Goal: Task Accomplishment & Management: Manage account settings

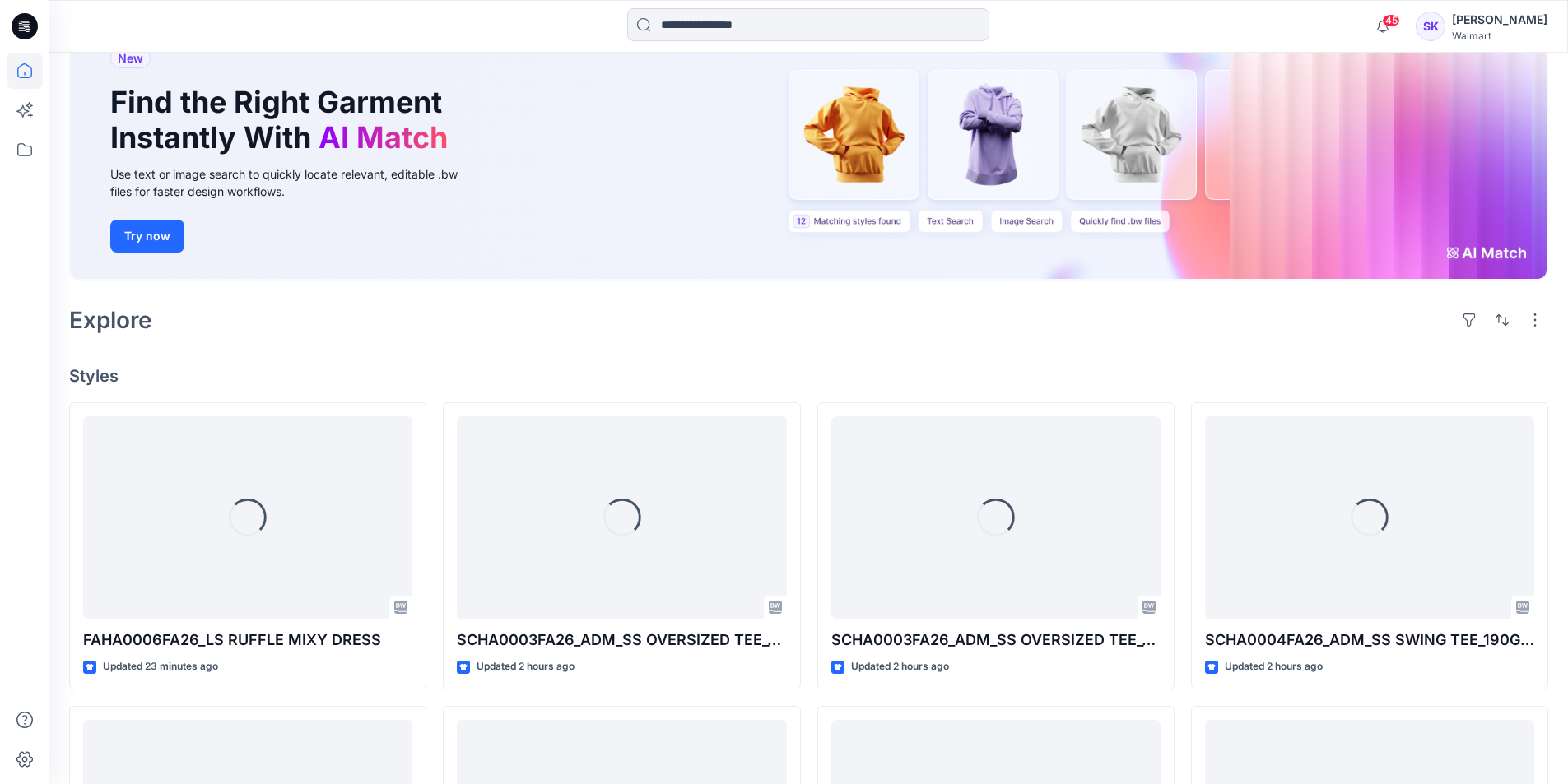
scroll to position [150, 0]
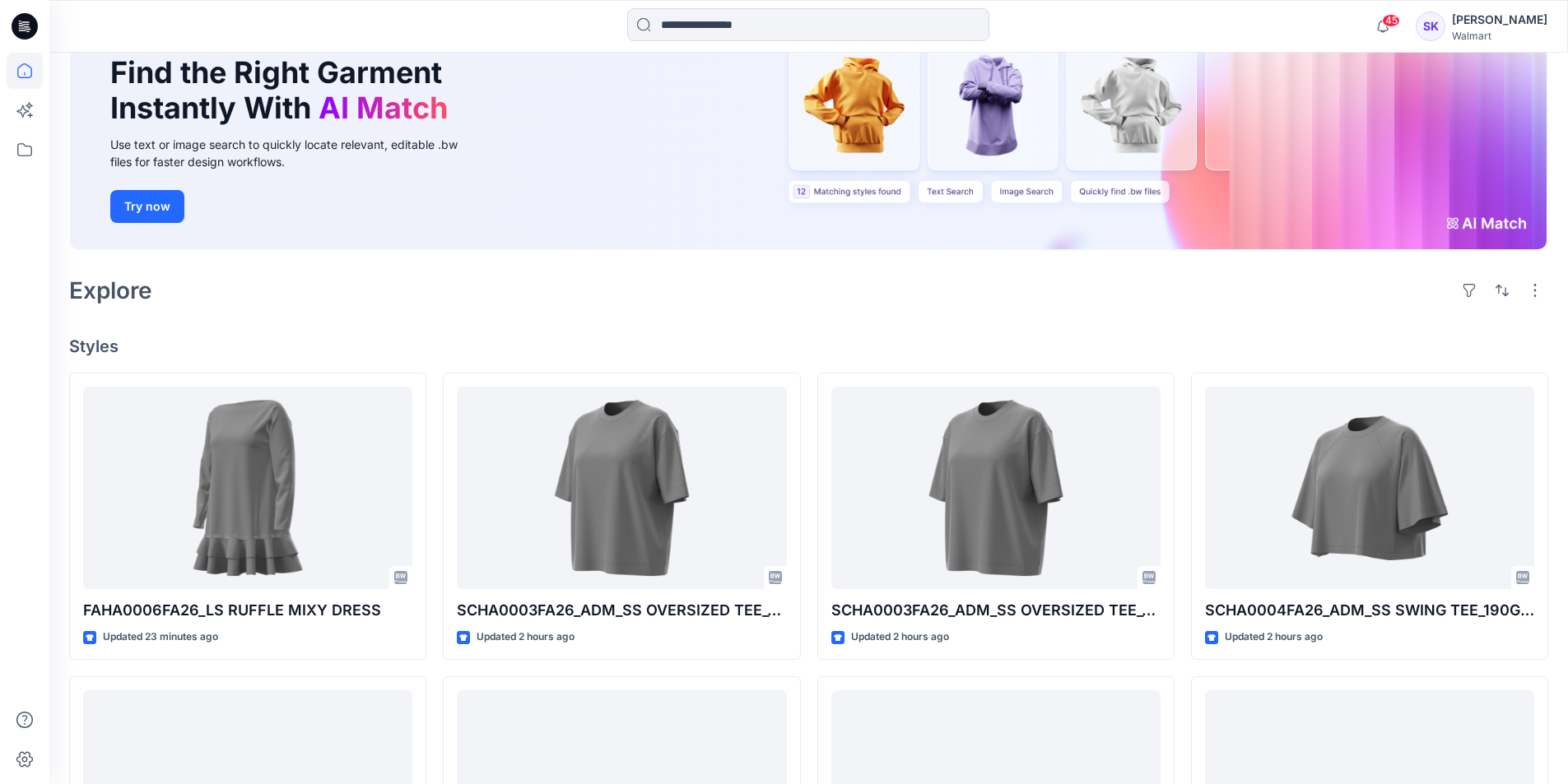
click at [481, 336] on h4 "Styles" at bounding box center [808, 346] width 1479 height 20
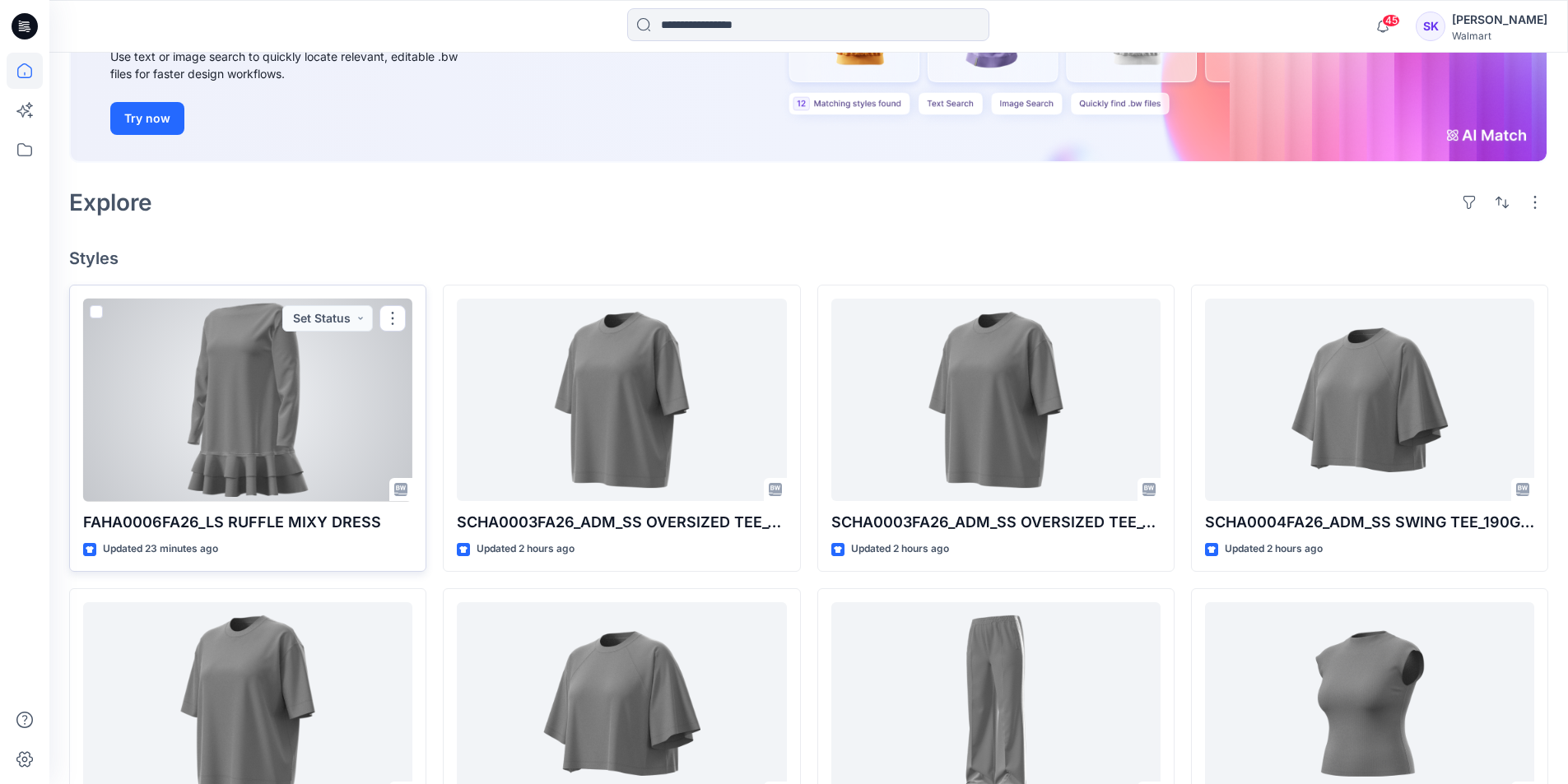
scroll to position [246, 0]
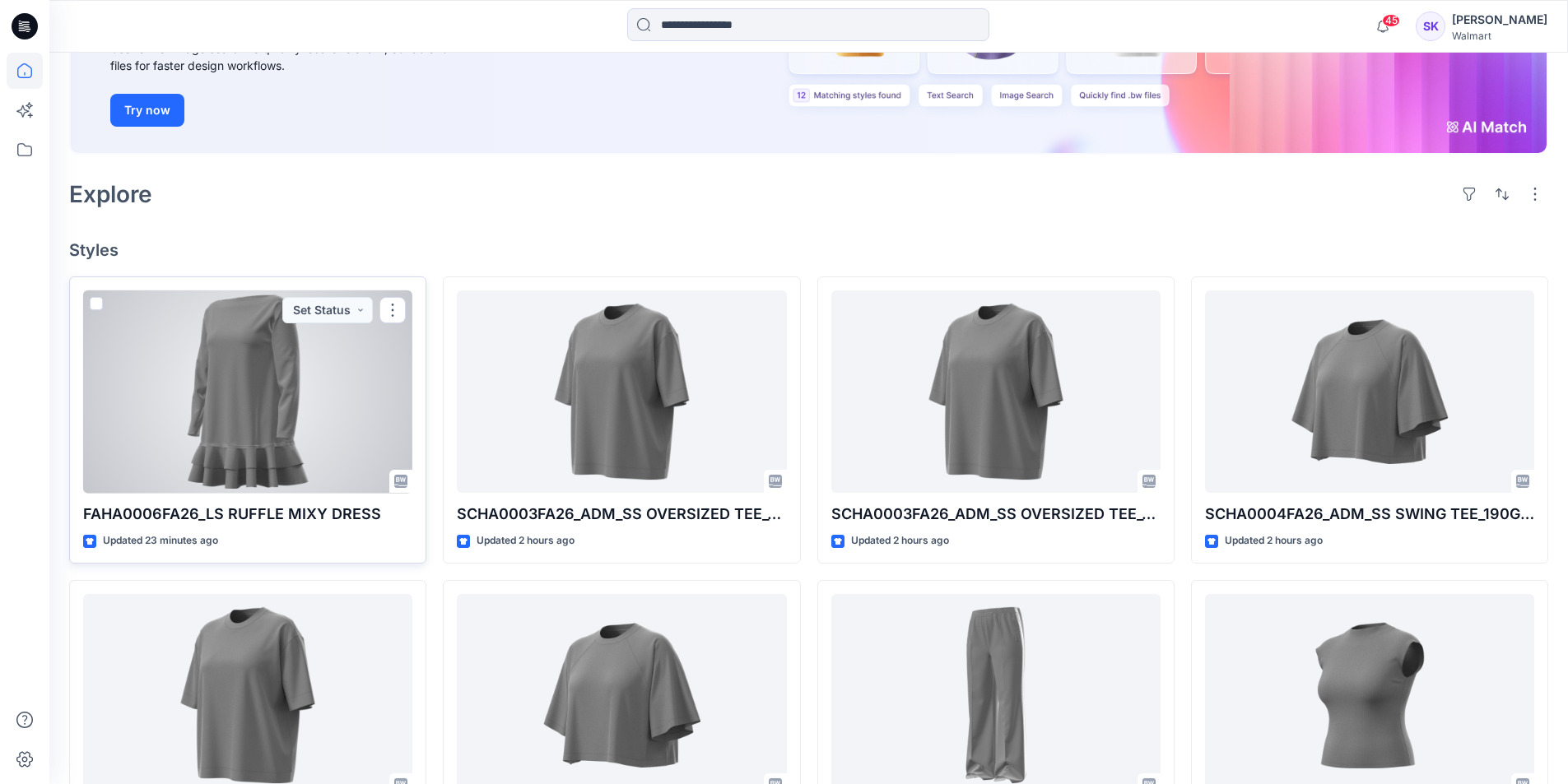
click at [287, 378] on div at bounding box center [247, 392] width 329 height 203
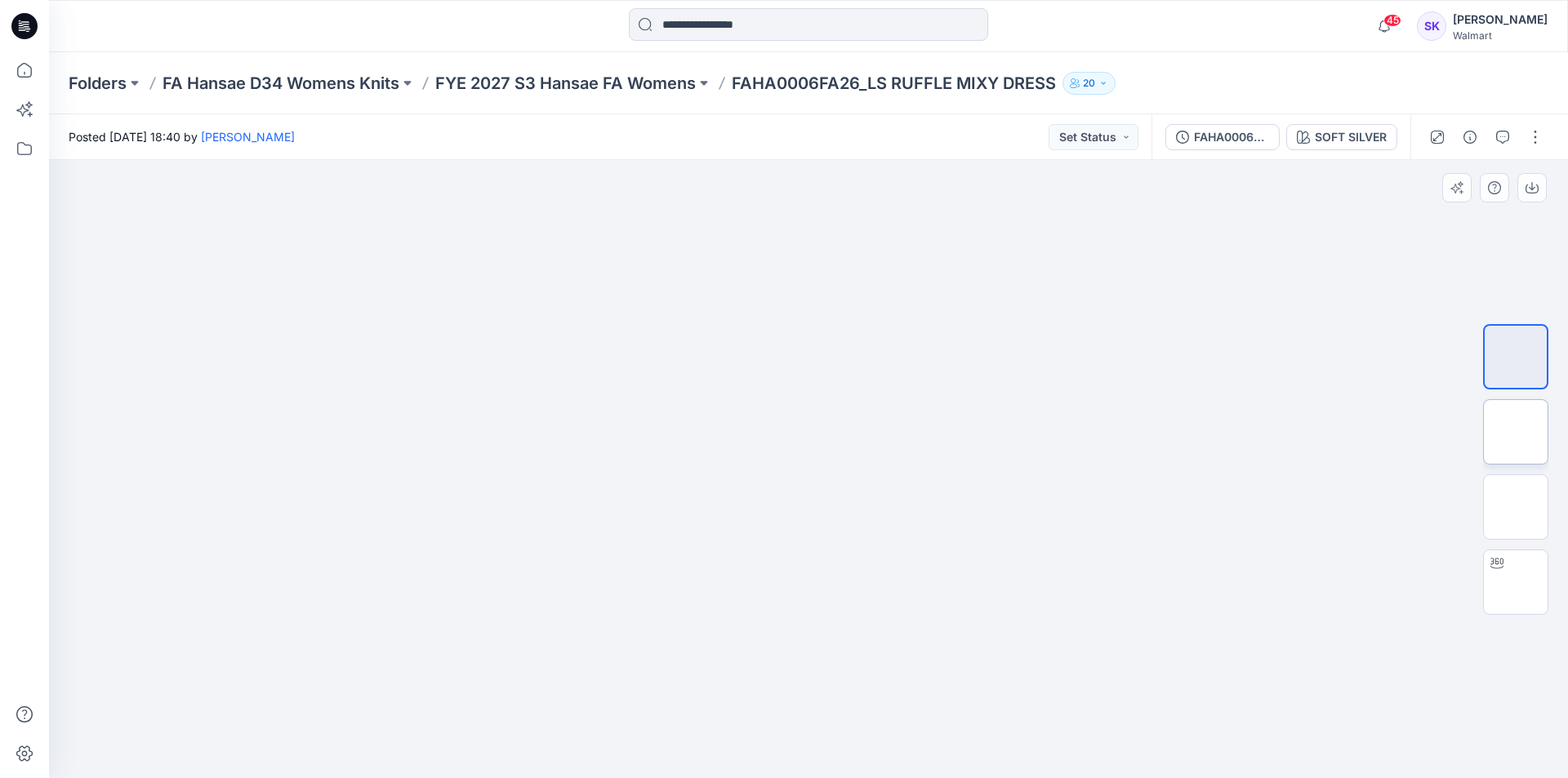
click at [1515, 432] on img at bounding box center [1515, 432] width 0 height 0
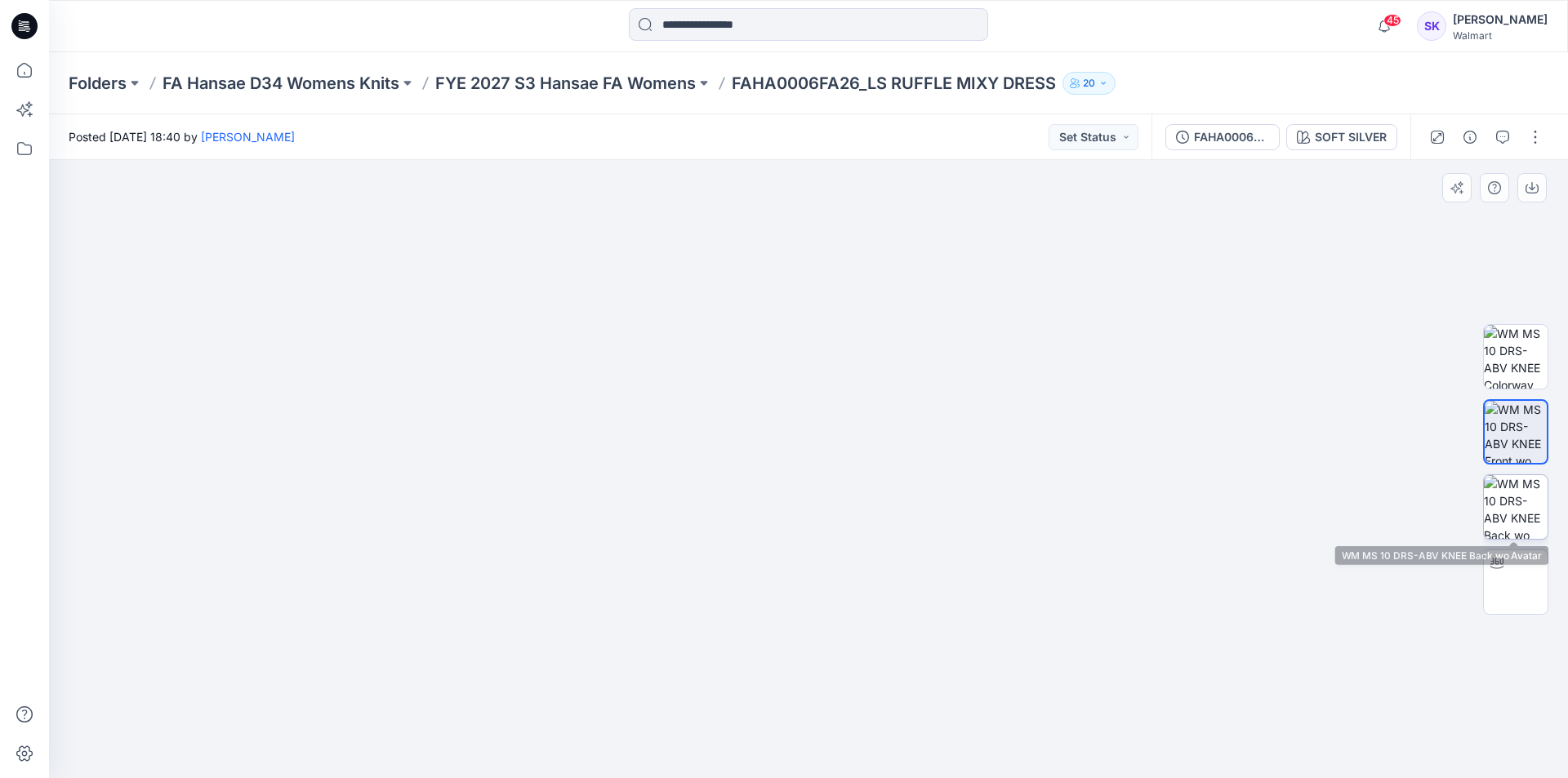
click at [1506, 483] on img at bounding box center [1515, 507] width 63 height 63
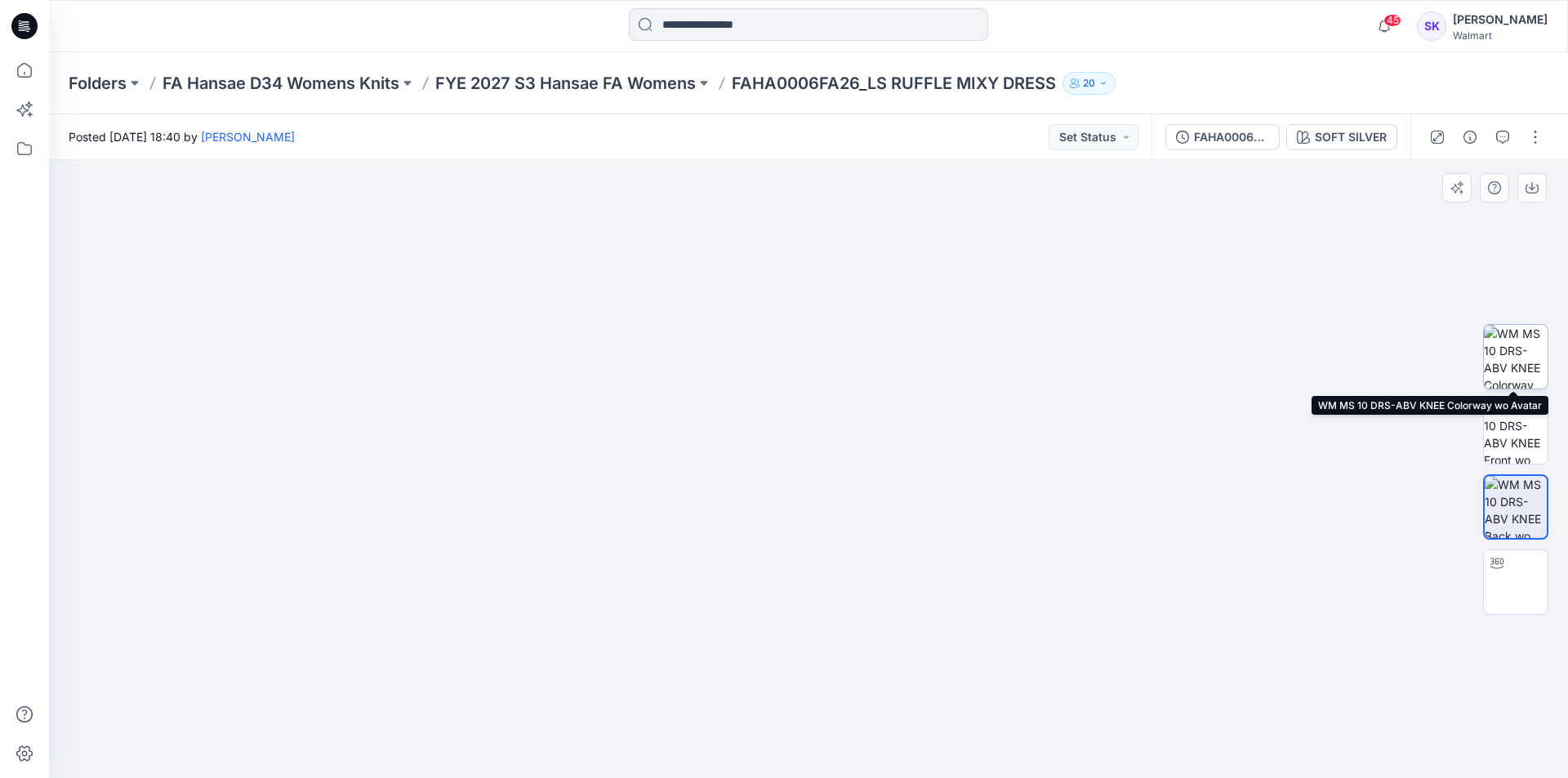
click at [1512, 351] on img at bounding box center [1515, 356] width 63 height 63
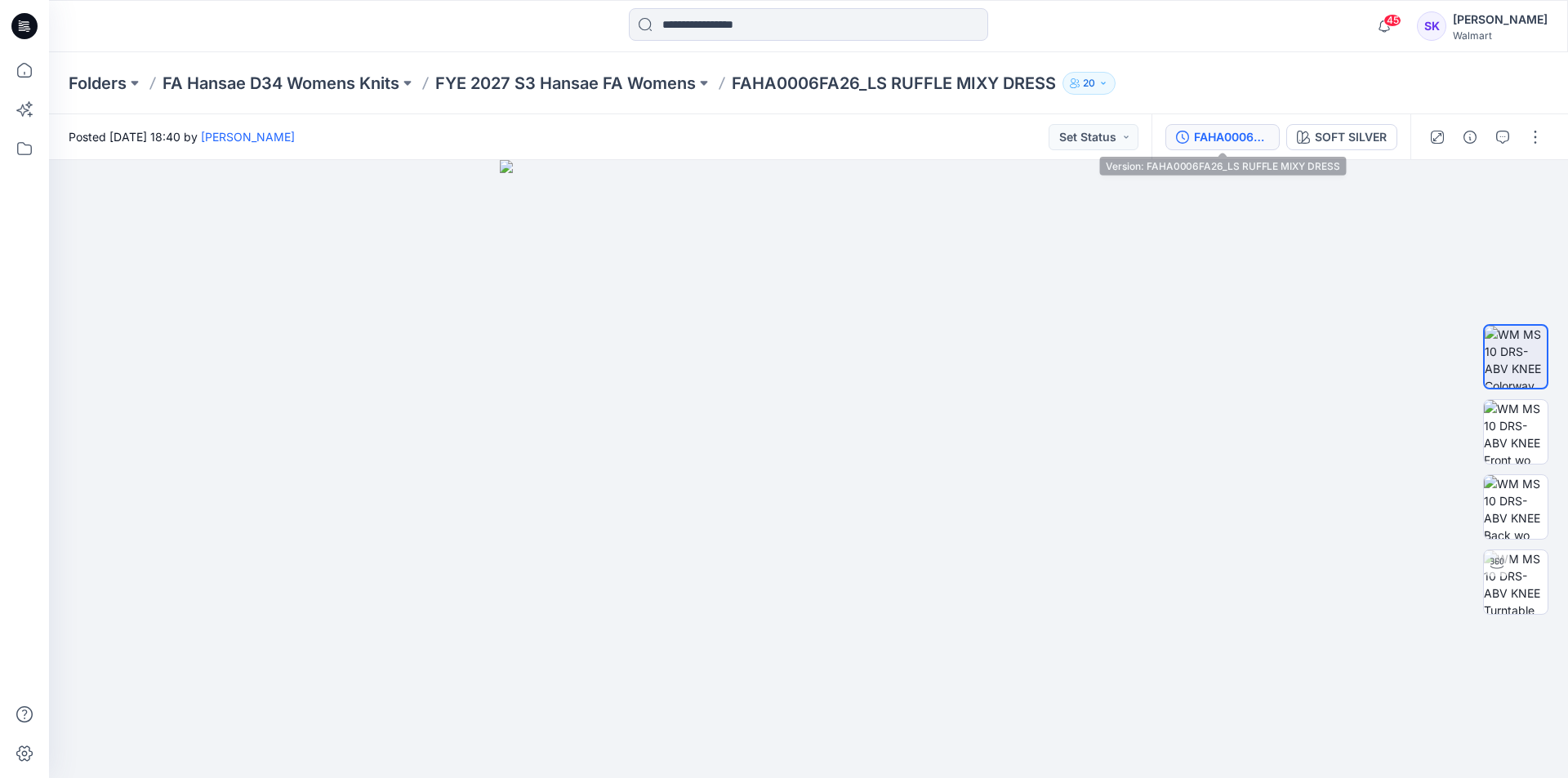
click at [1230, 139] on div "FAHA0006FA26_LS RUFFLE MIXY DRESS" at bounding box center [1231, 137] width 75 height 18
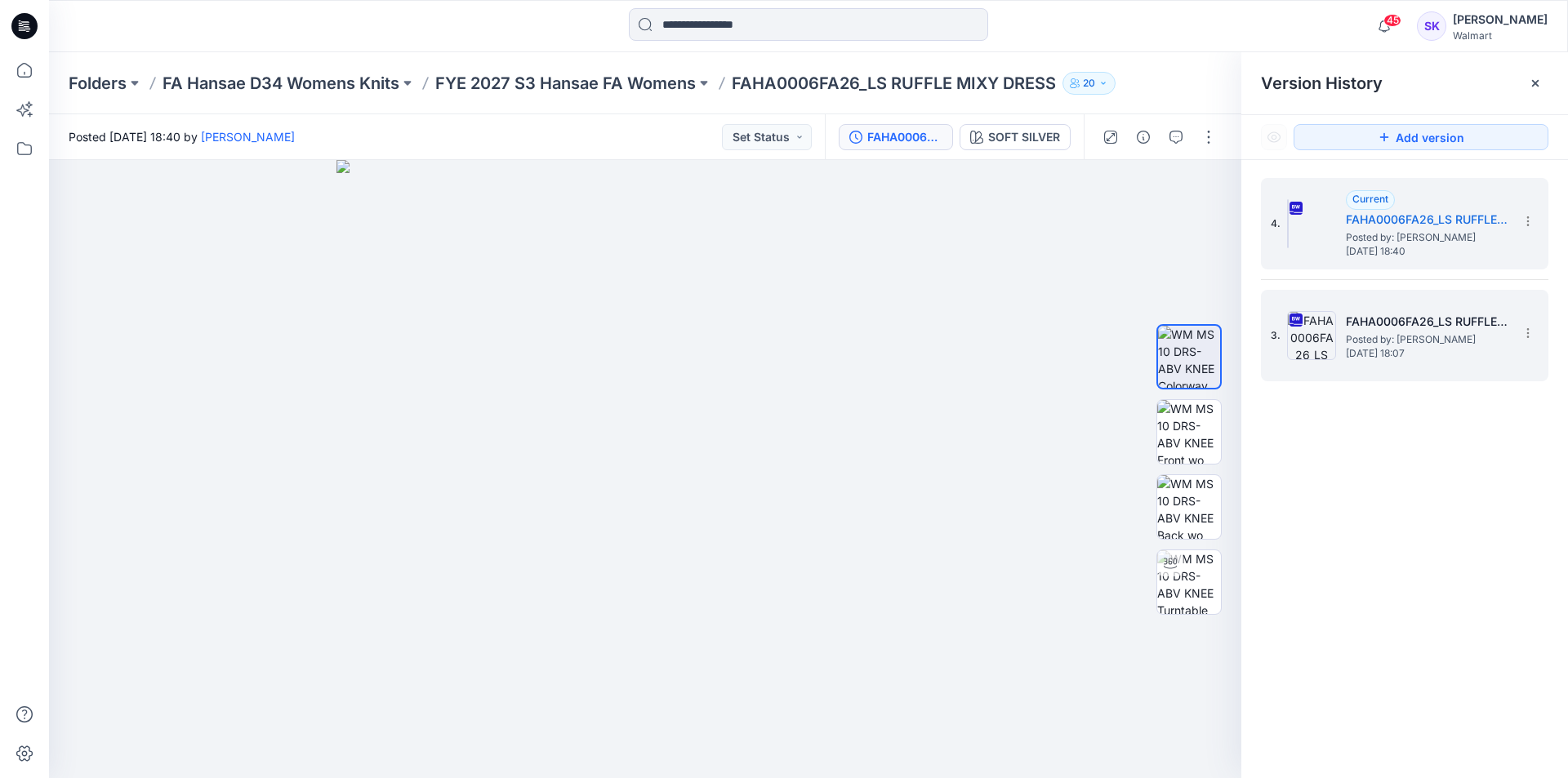
click at [1457, 317] on h5 "FAHA0006FA26_LS RUFFLE MIXY DRESS" at bounding box center [1427, 321] width 163 height 20
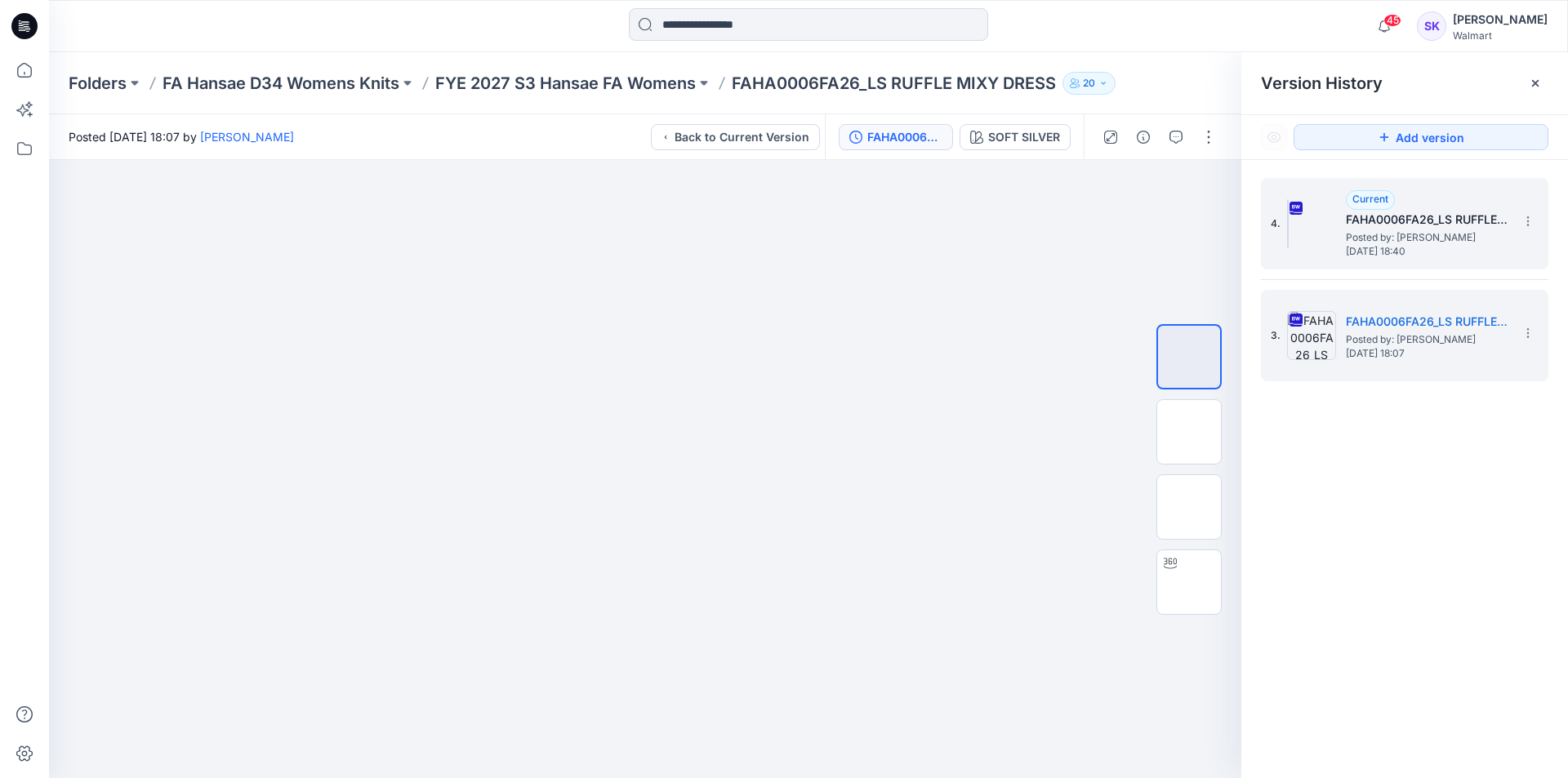
click at [1446, 235] on span "Posted by: [PERSON_NAME]" at bounding box center [1427, 237] width 163 height 16
click at [1421, 319] on h5 "FAHA0006FA26_LS RUFFLE MIXY DRESS" at bounding box center [1427, 321] width 163 height 20
click at [1419, 253] on span "[DATE] 18:40" at bounding box center [1427, 251] width 163 height 11
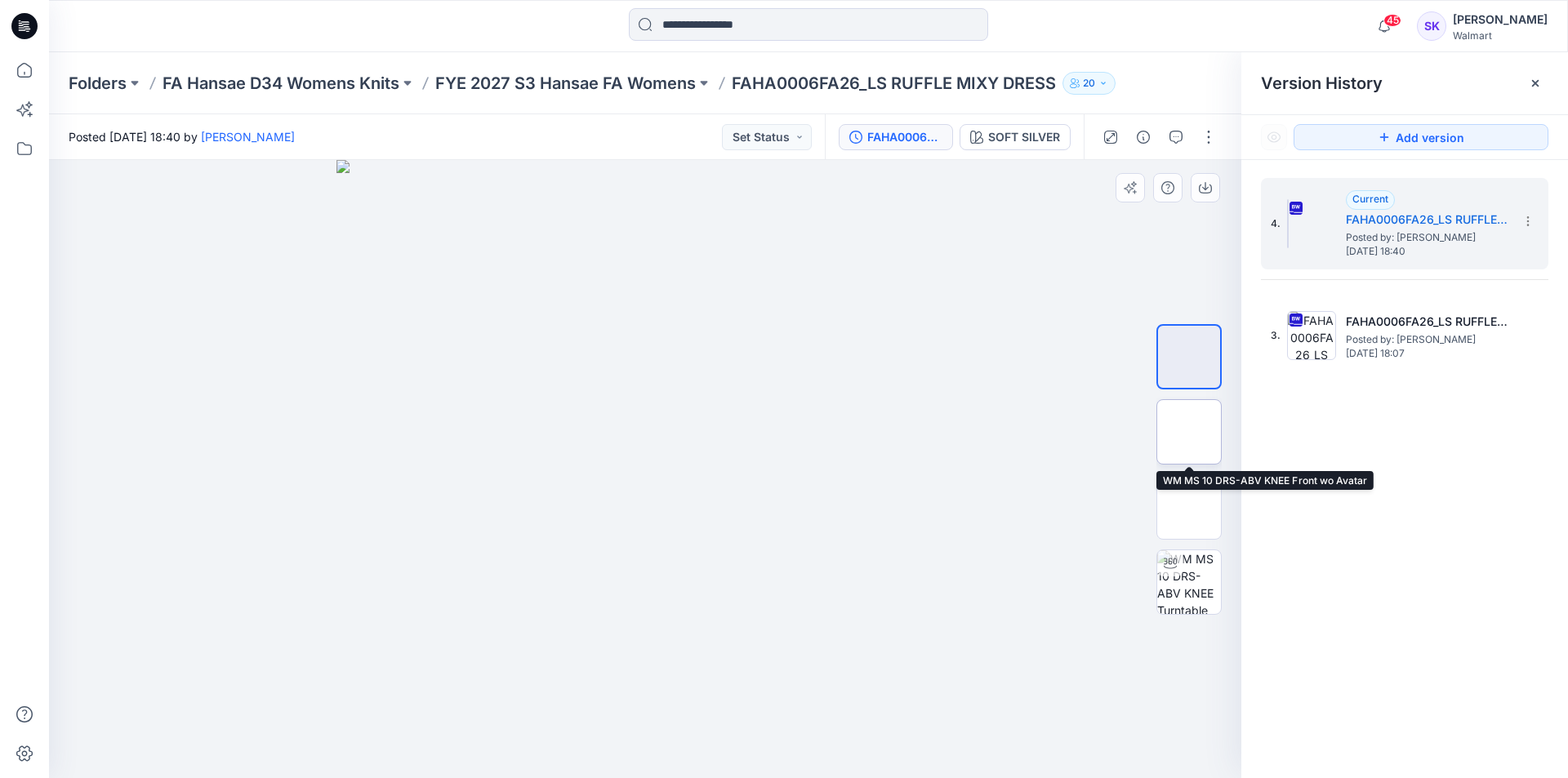
click at [1189, 432] on img at bounding box center [1189, 432] width 0 height 0
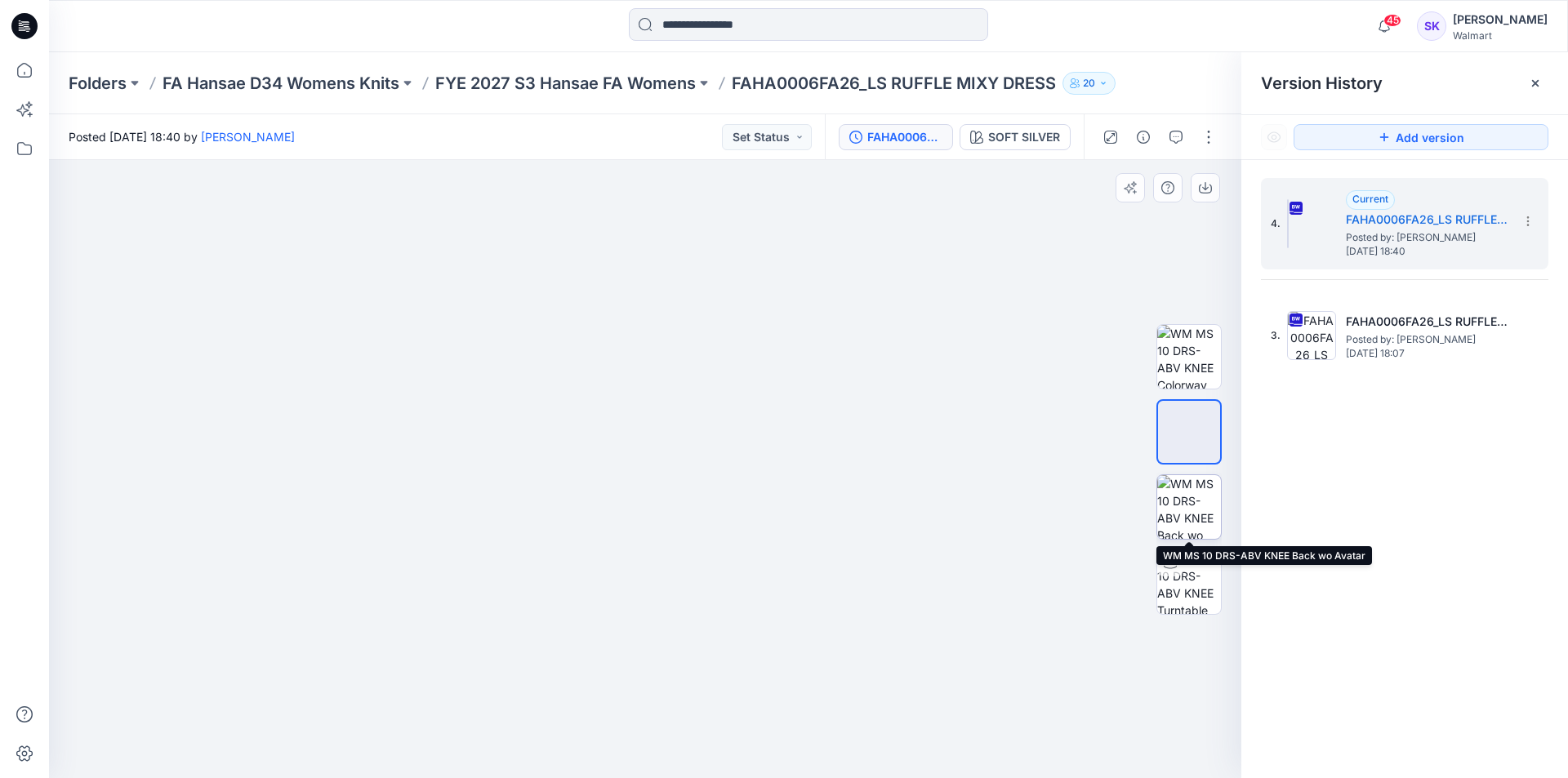
click at [1186, 501] on img at bounding box center [1188, 507] width 63 height 63
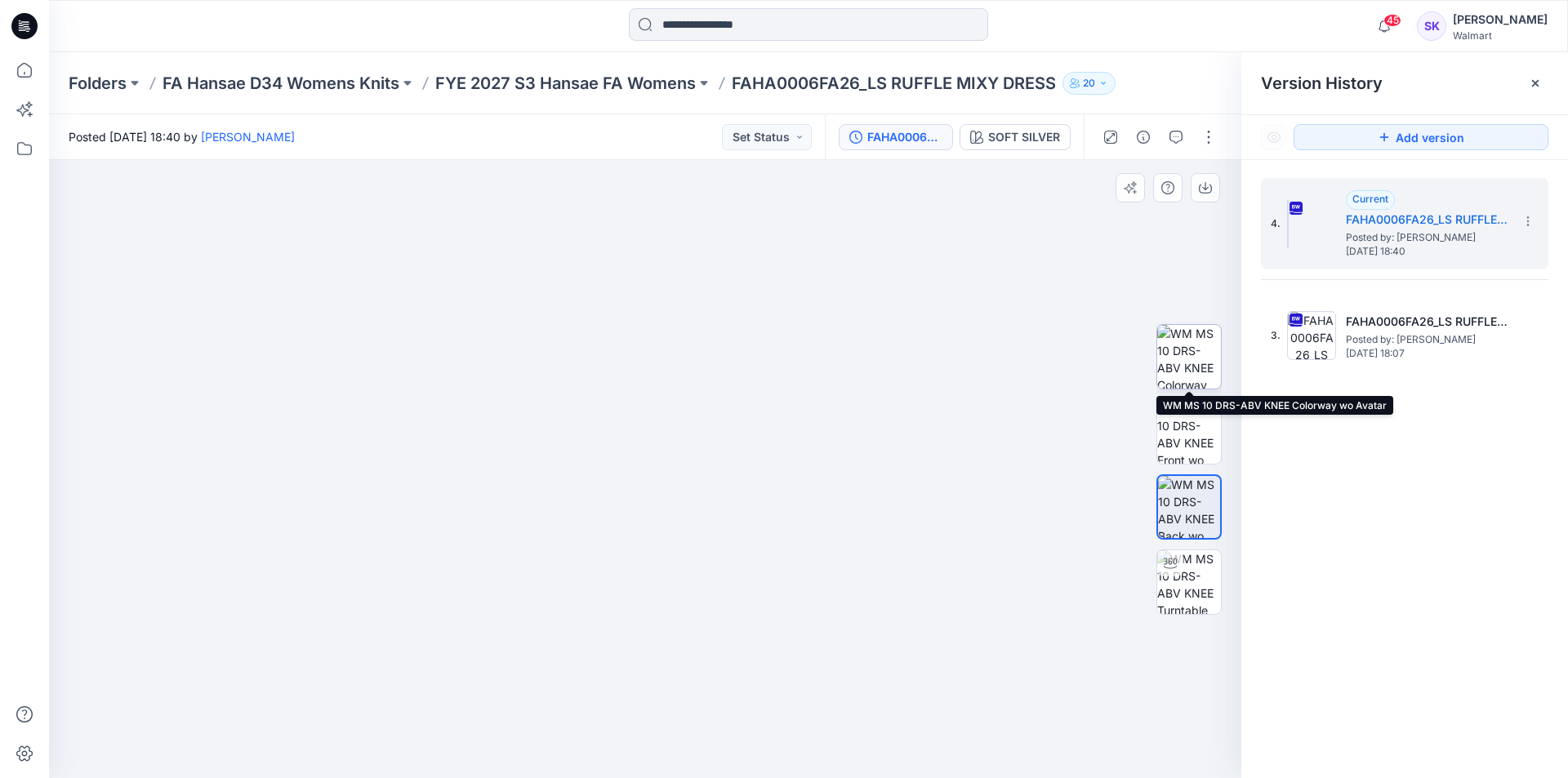
click at [1200, 352] on img at bounding box center [1188, 356] width 63 height 63
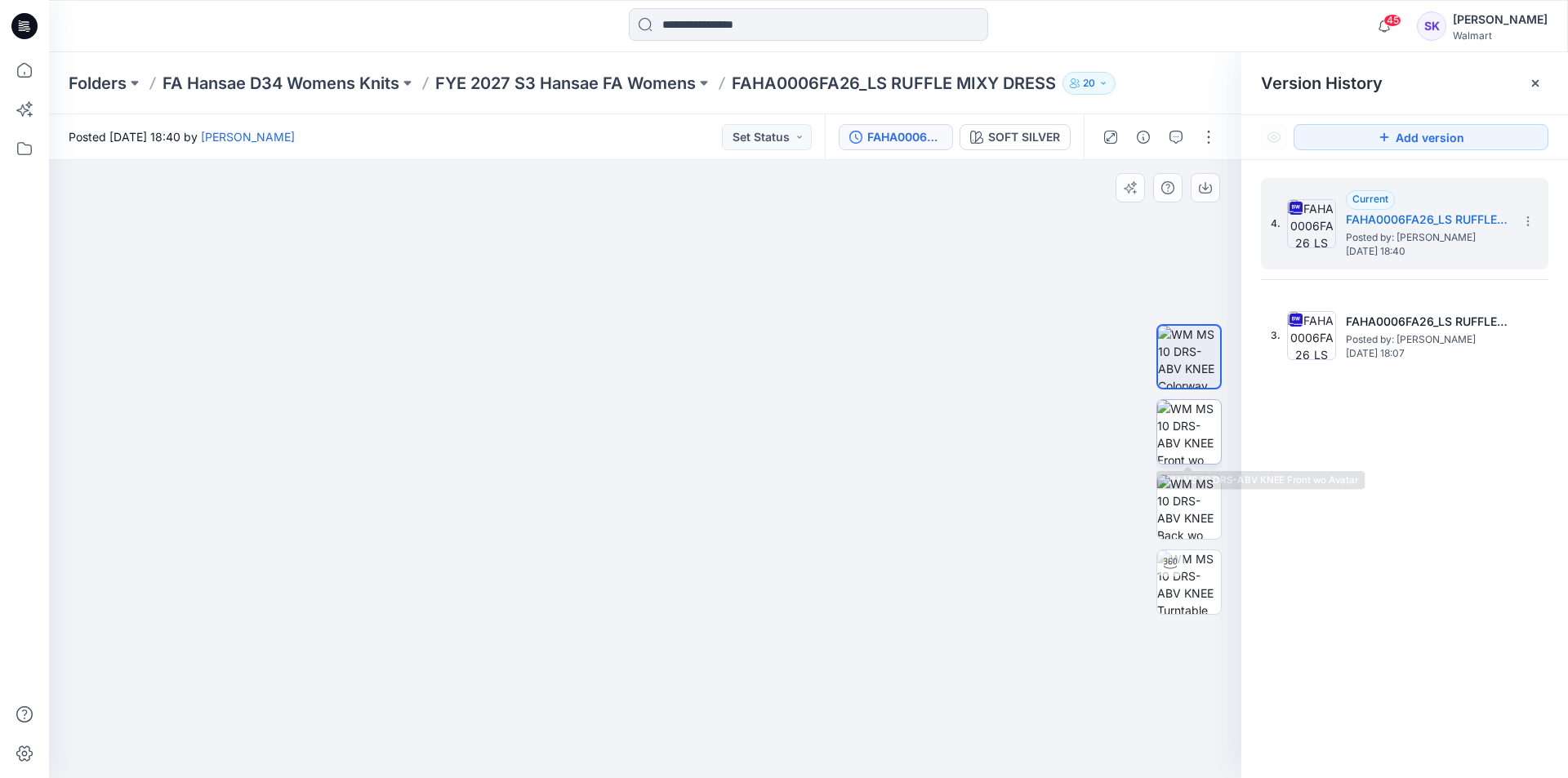
click at [1199, 424] on img at bounding box center [1188, 431] width 63 height 63
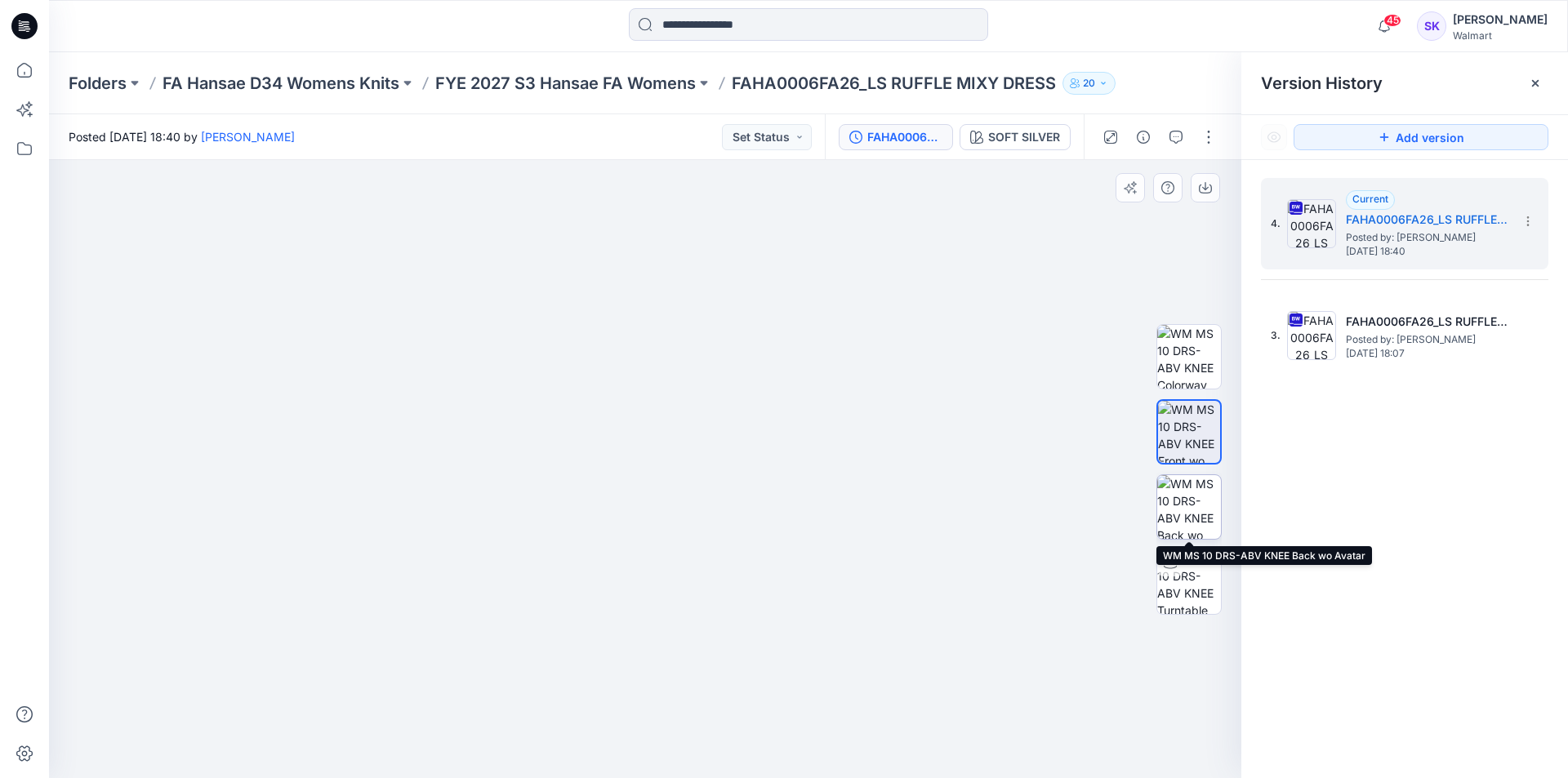
click at [1203, 514] on img at bounding box center [1188, 507] width 63 height 63
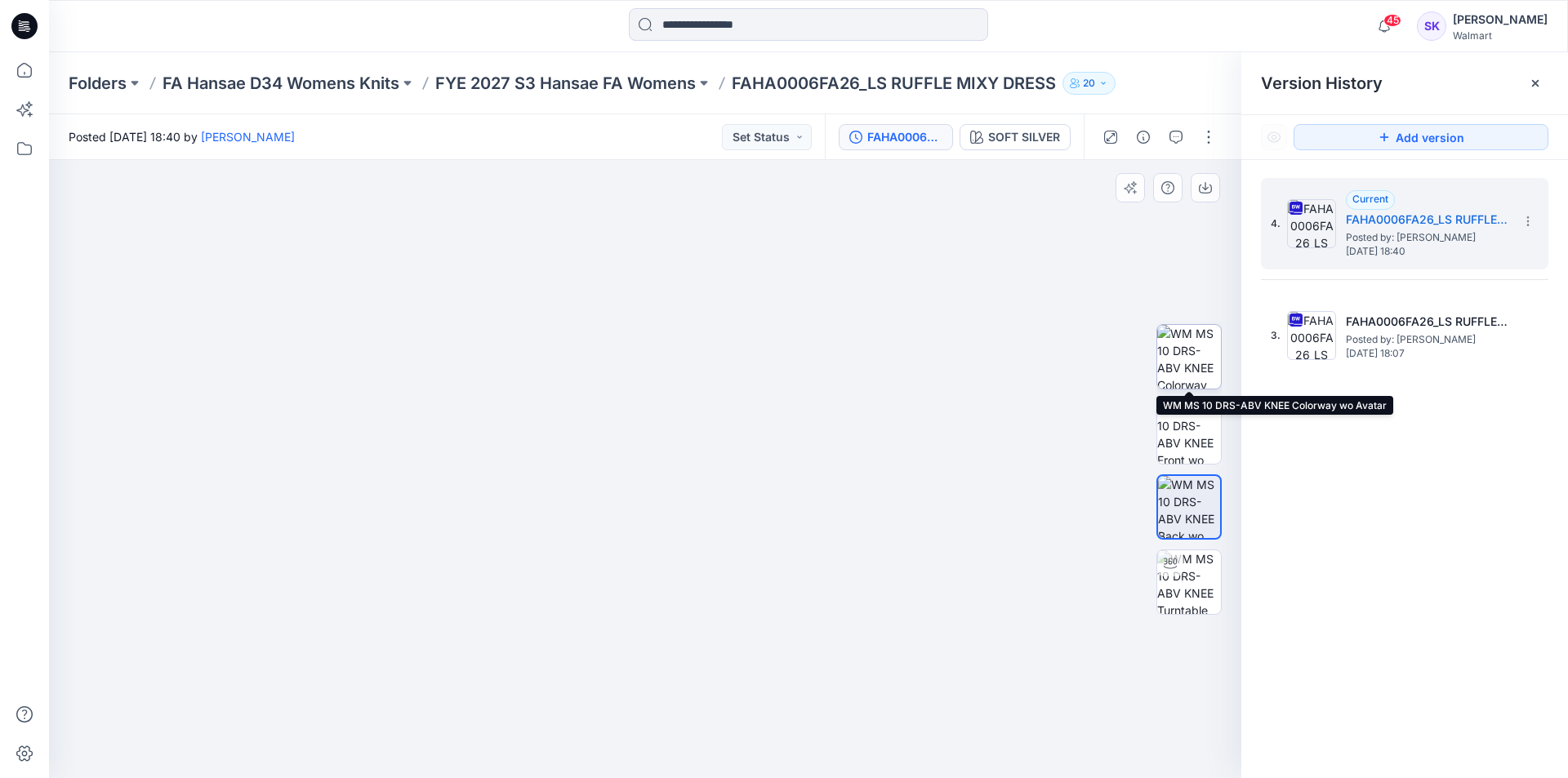
click at [1192, 380] on img at bounding box center [1188, 356] width 63 height 63
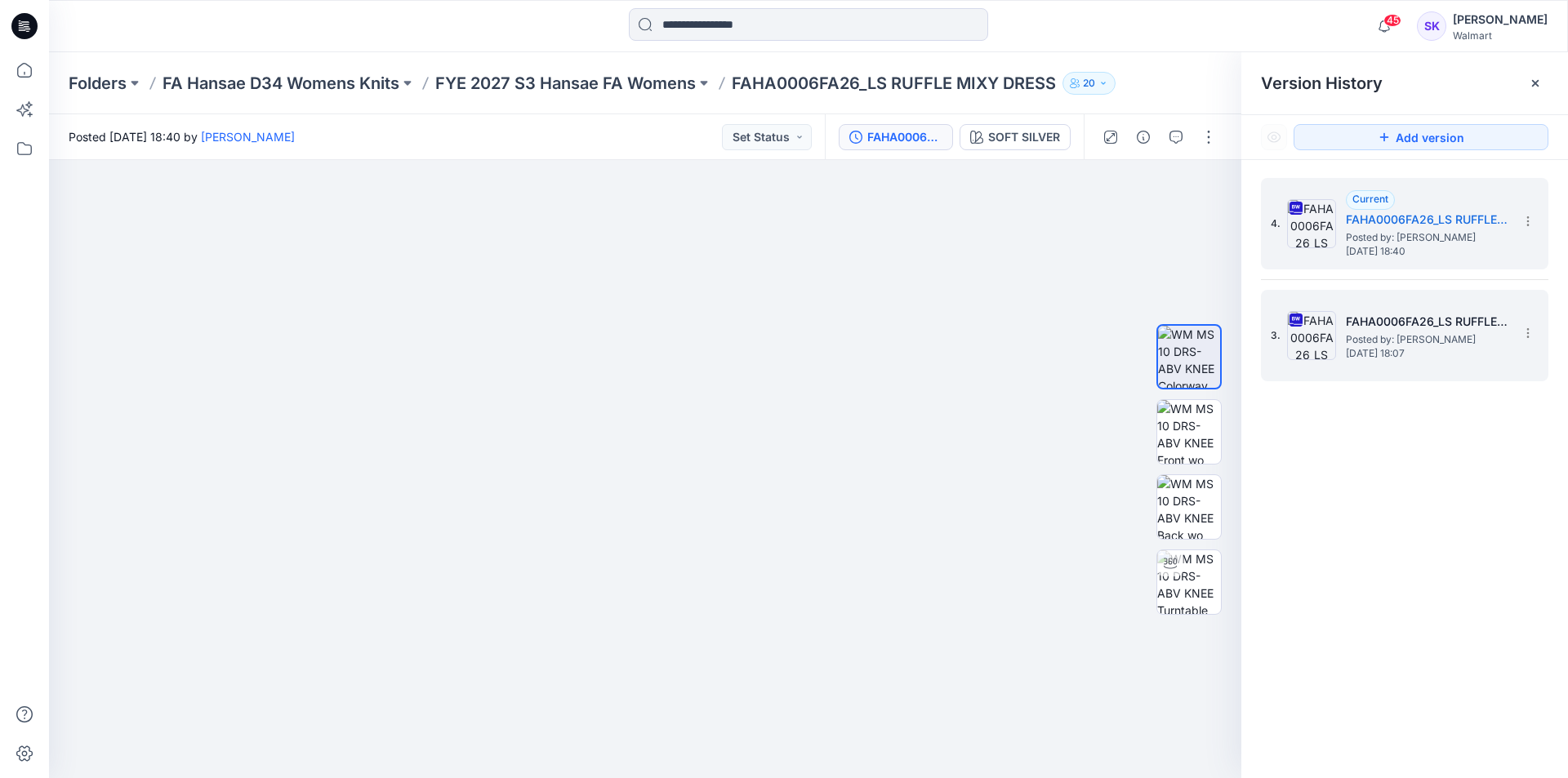
click at [1321, 348] on img at bounding box center [1311, 336] width 49 height 49
click at [1374, 213] on h5 "FAHA0006FA26_LS RUFFLE MIXY DRESS" at bounding box center [1427, 219] width 163 height 20
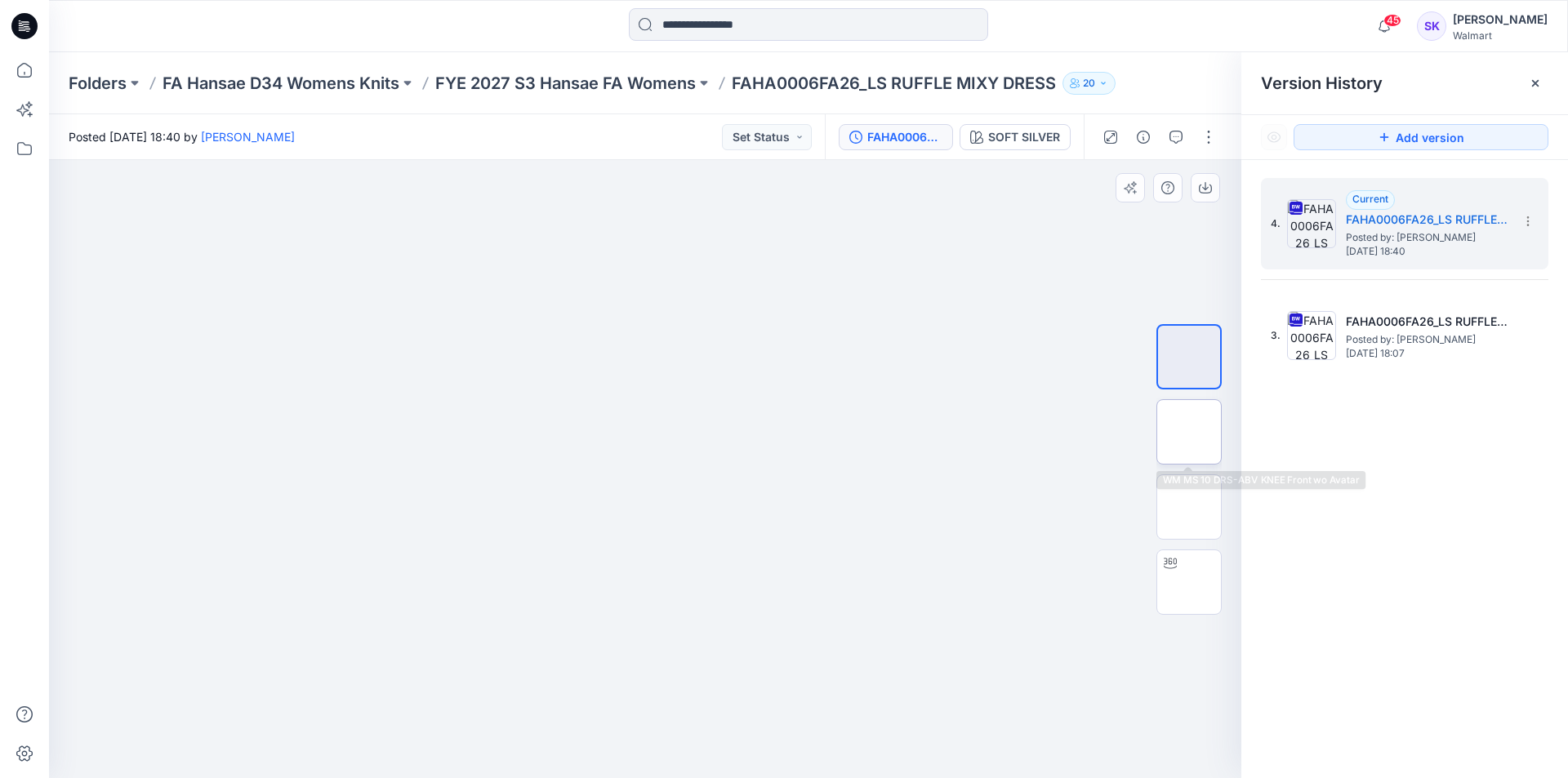
click at [1189, 432] on img at bounding box center [1189, 432] width 0 height 0
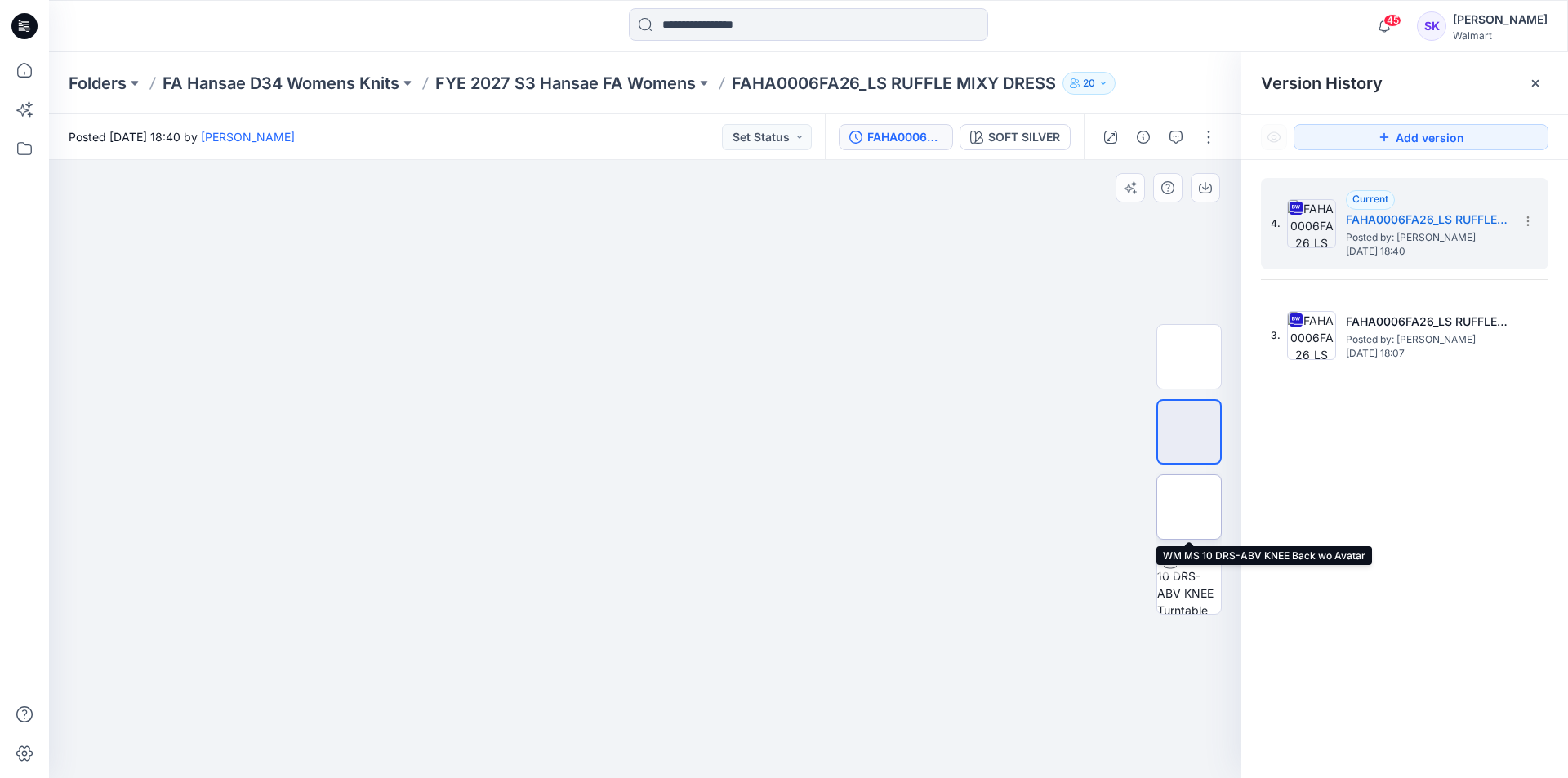
click at [1189, 507] on img at bounding box center [1189, 507] width 0 height 0
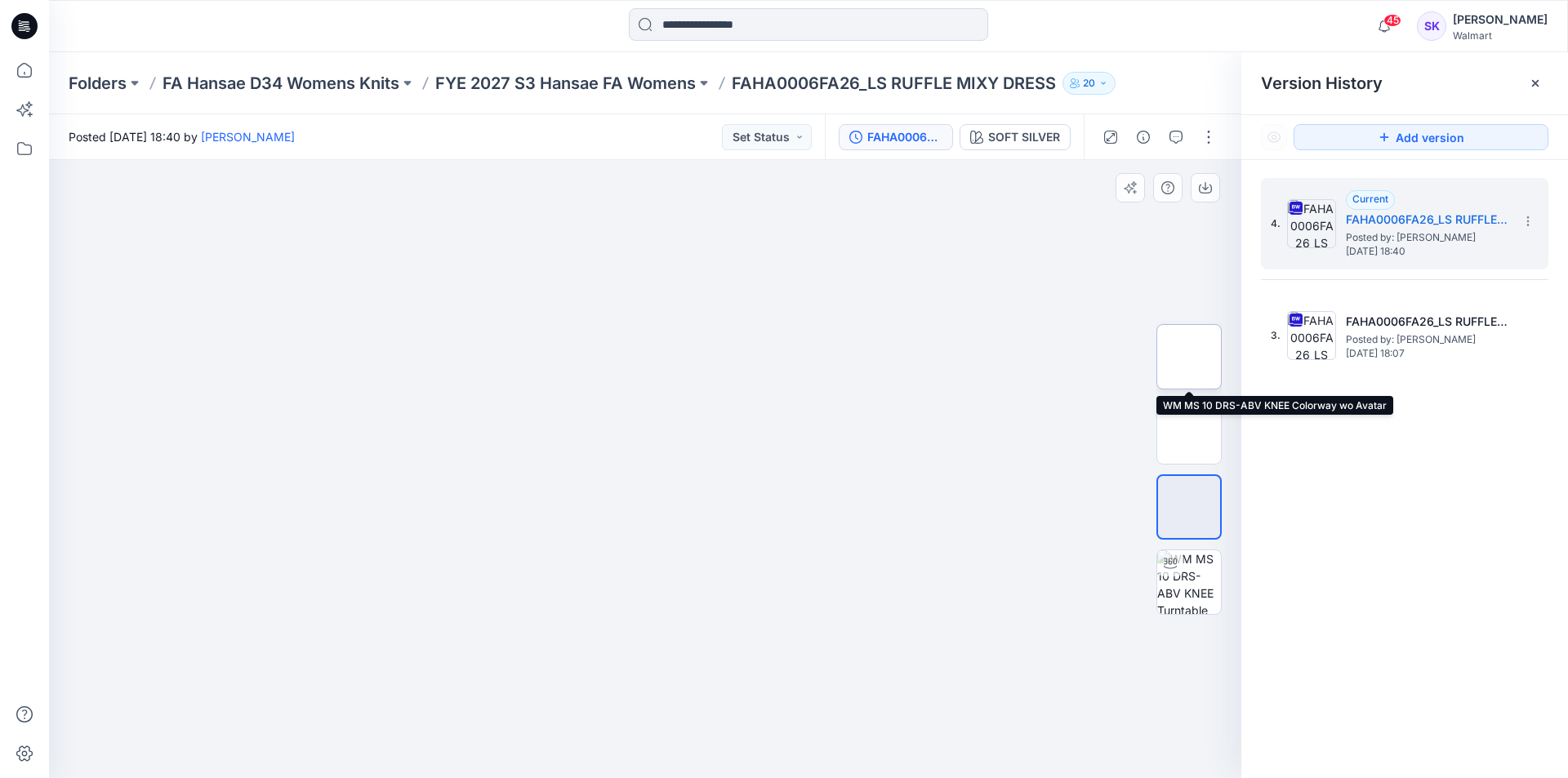
click at [1189, 356] on img at bounding box center [1189, 356] width 0 height 0
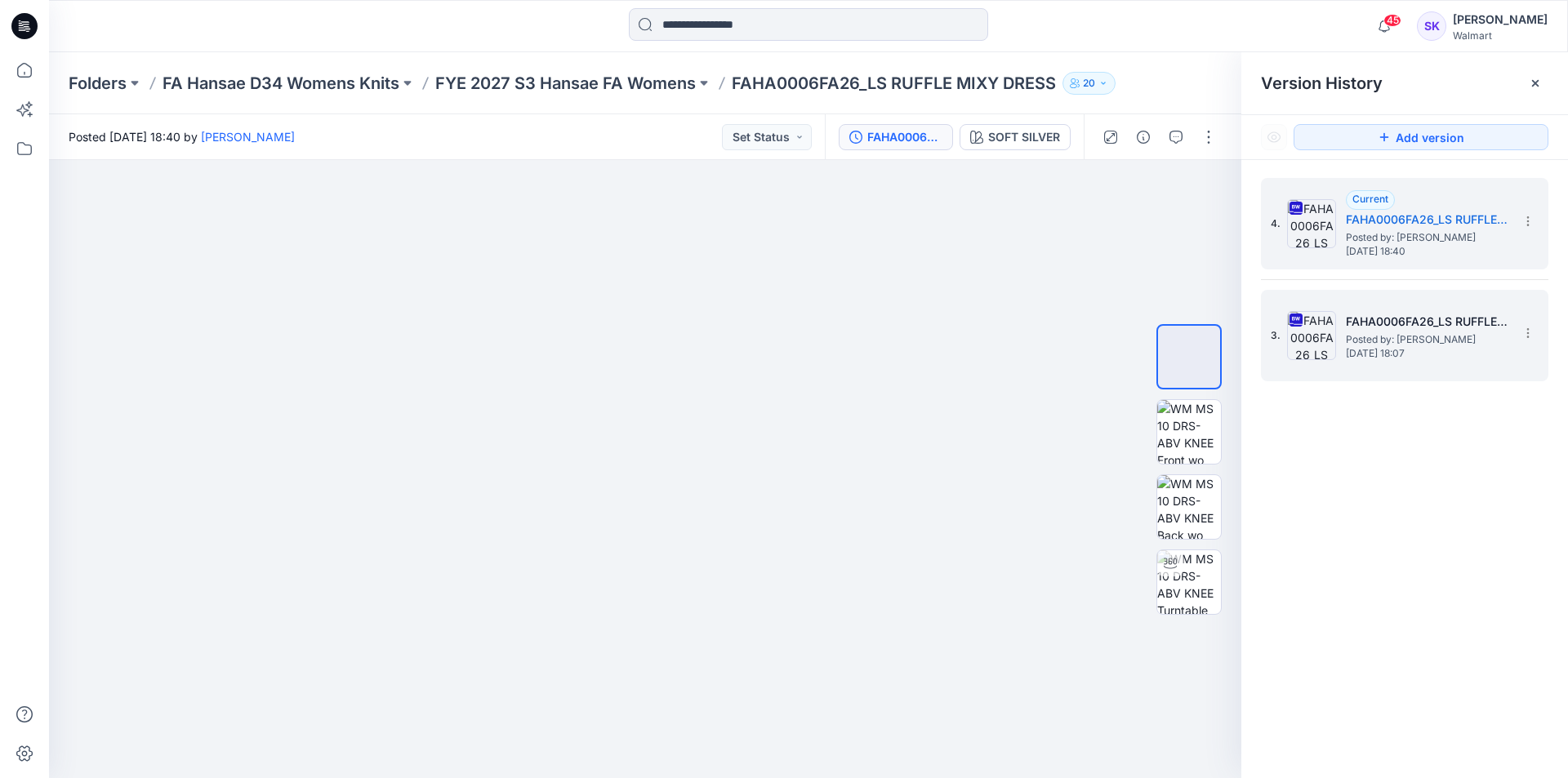
click at [1337, 344] on div "3. FAHA0006FA26_LS RUFFLE MIXY DRESS Posted by: Stephanie Kang Thursday, Octobe…" at bounding box center [1393, 336] width 245 height 78
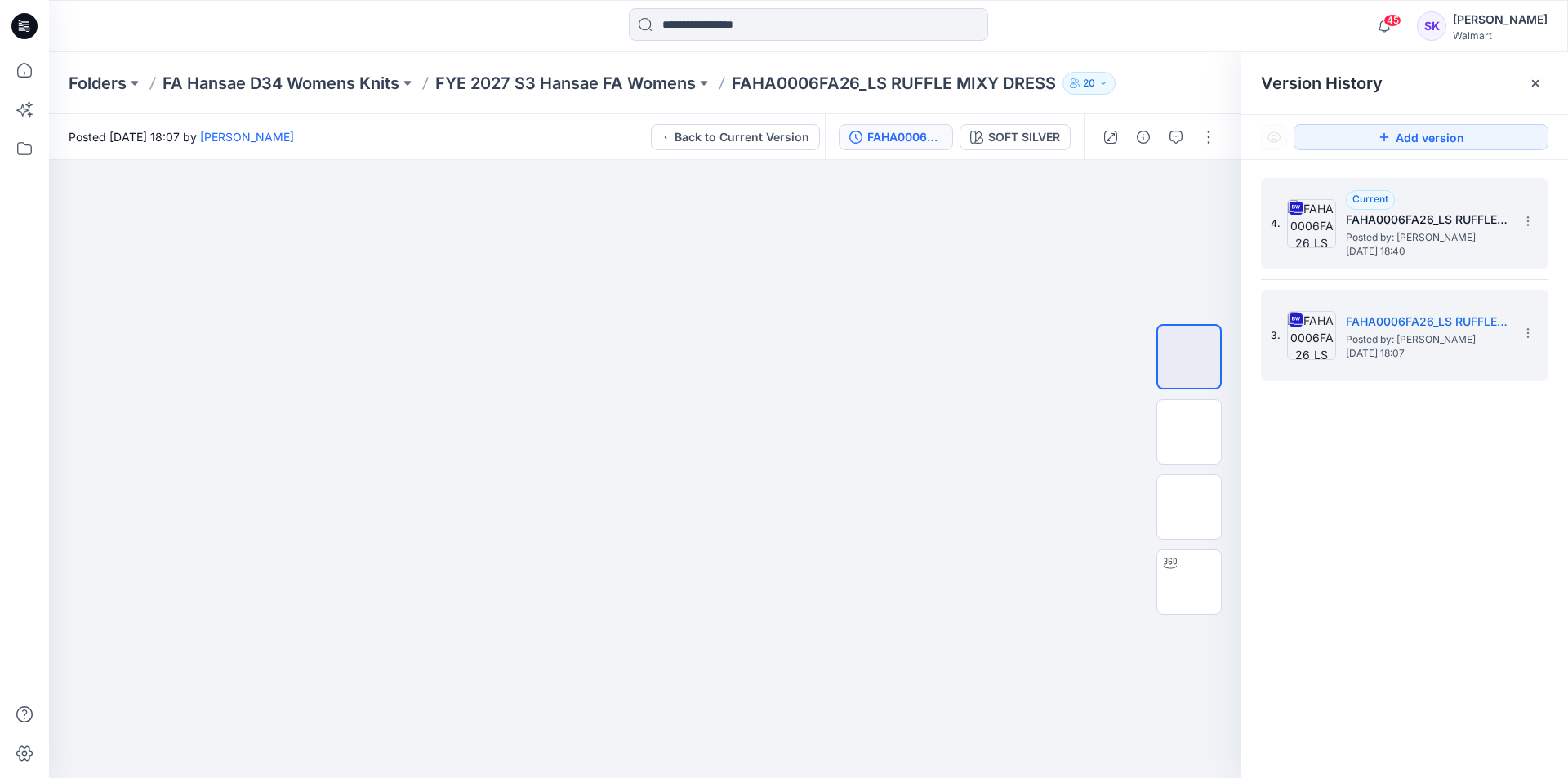
click at [1385, 250] on span "[DATE] 18:40" at bounding box center [1427, 251] width 163 height 11
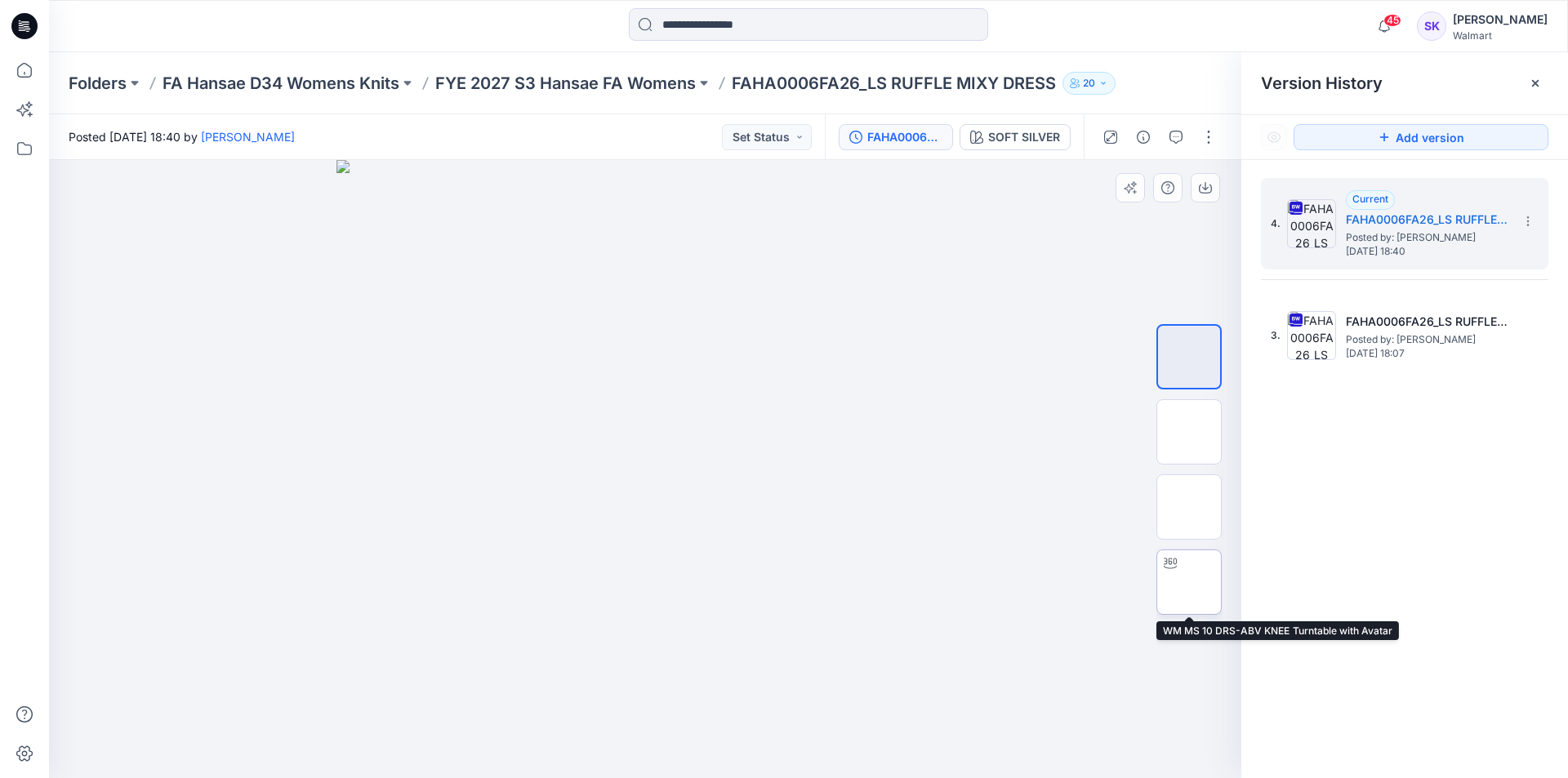
click at [1189, 582] on img at bounding box center [1189, 582] width 0 height 0
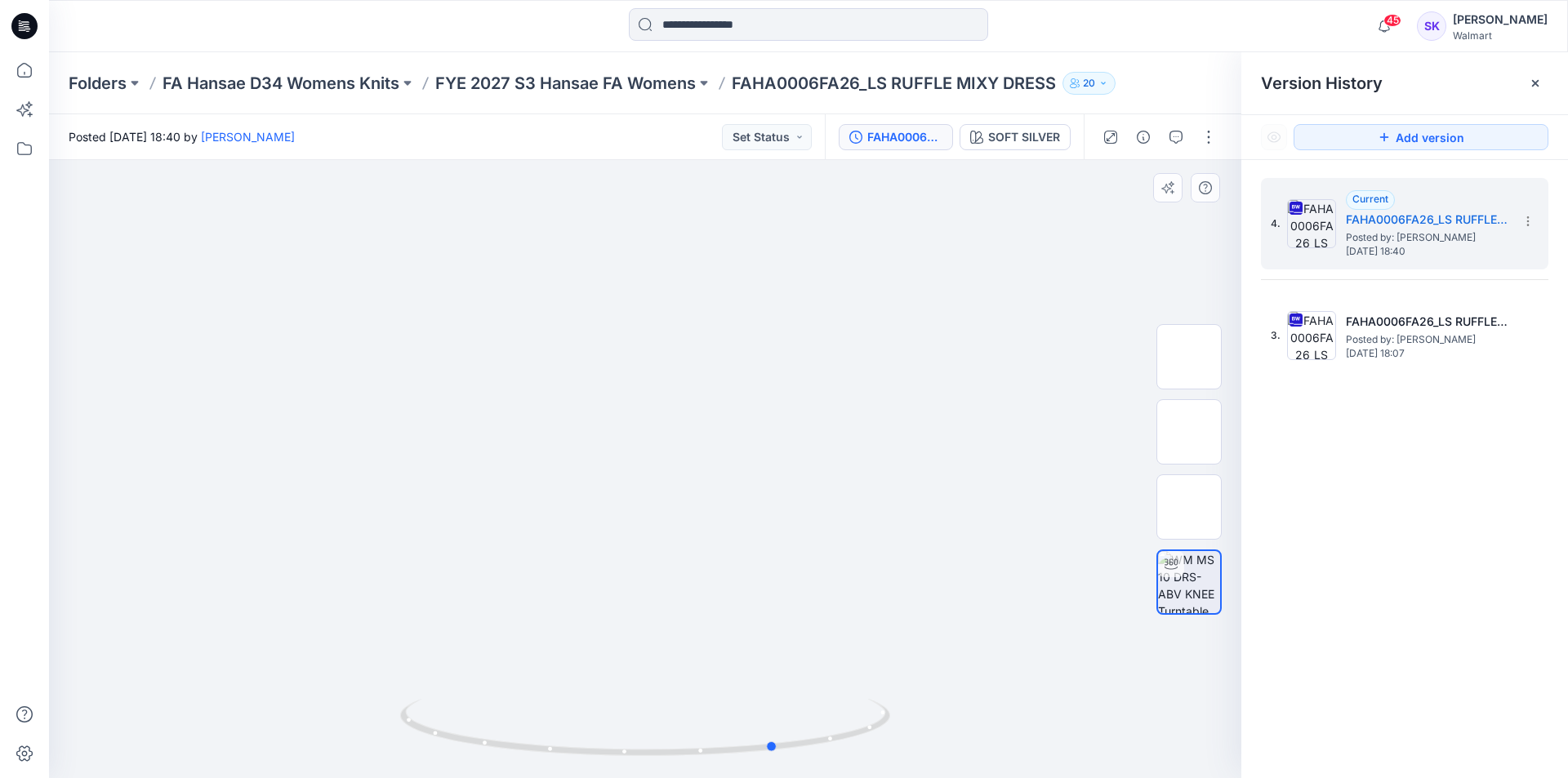
drag, startPoint x: 791, startPoint y: 749, endPoint x: 922, endPoint y: 763, distance: 131.7
click at [922, 763] on div at bounding box center [645, 468] width 1192 height 618
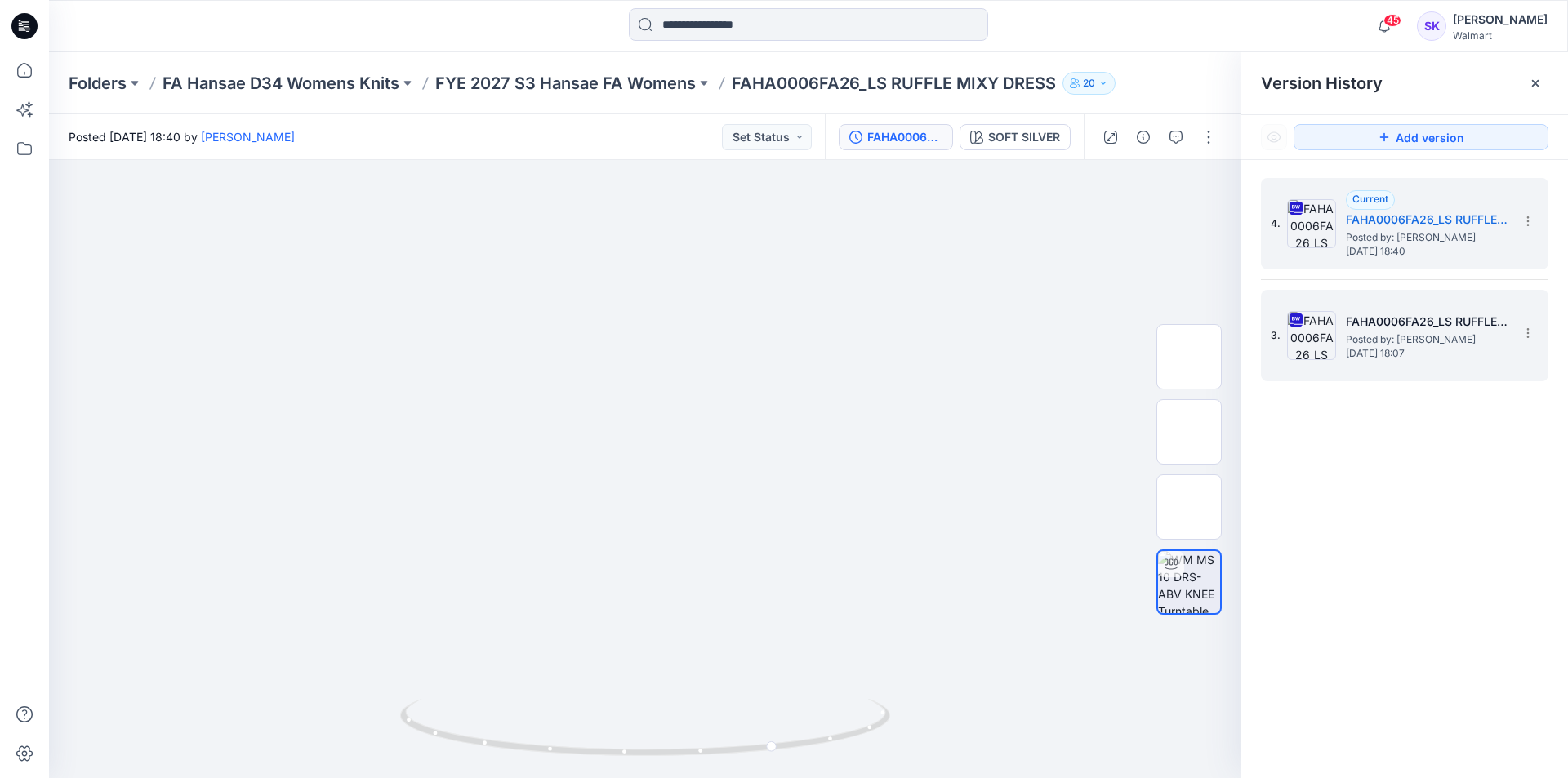
click at [1343, 347] on div "3. FAHA0006FA26_LS RUFFLE MIXY DRESS Posted by: Stephanie Kang Thursday, Octobe…" at bounding box center [1393, 336] width 245 height 78
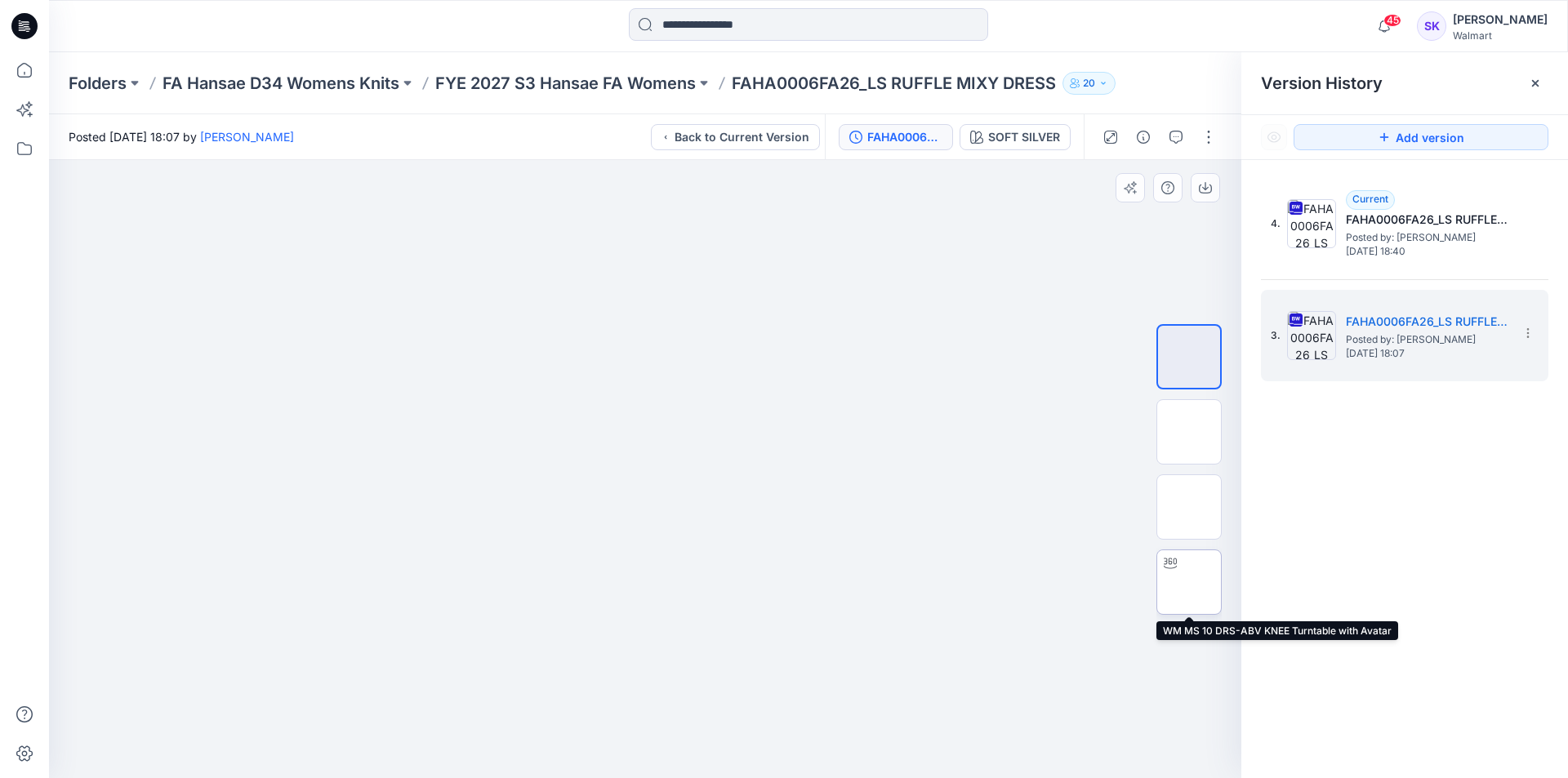
click at [1189, 582] on img at bounding box center [1189, 582] width 0 height 0
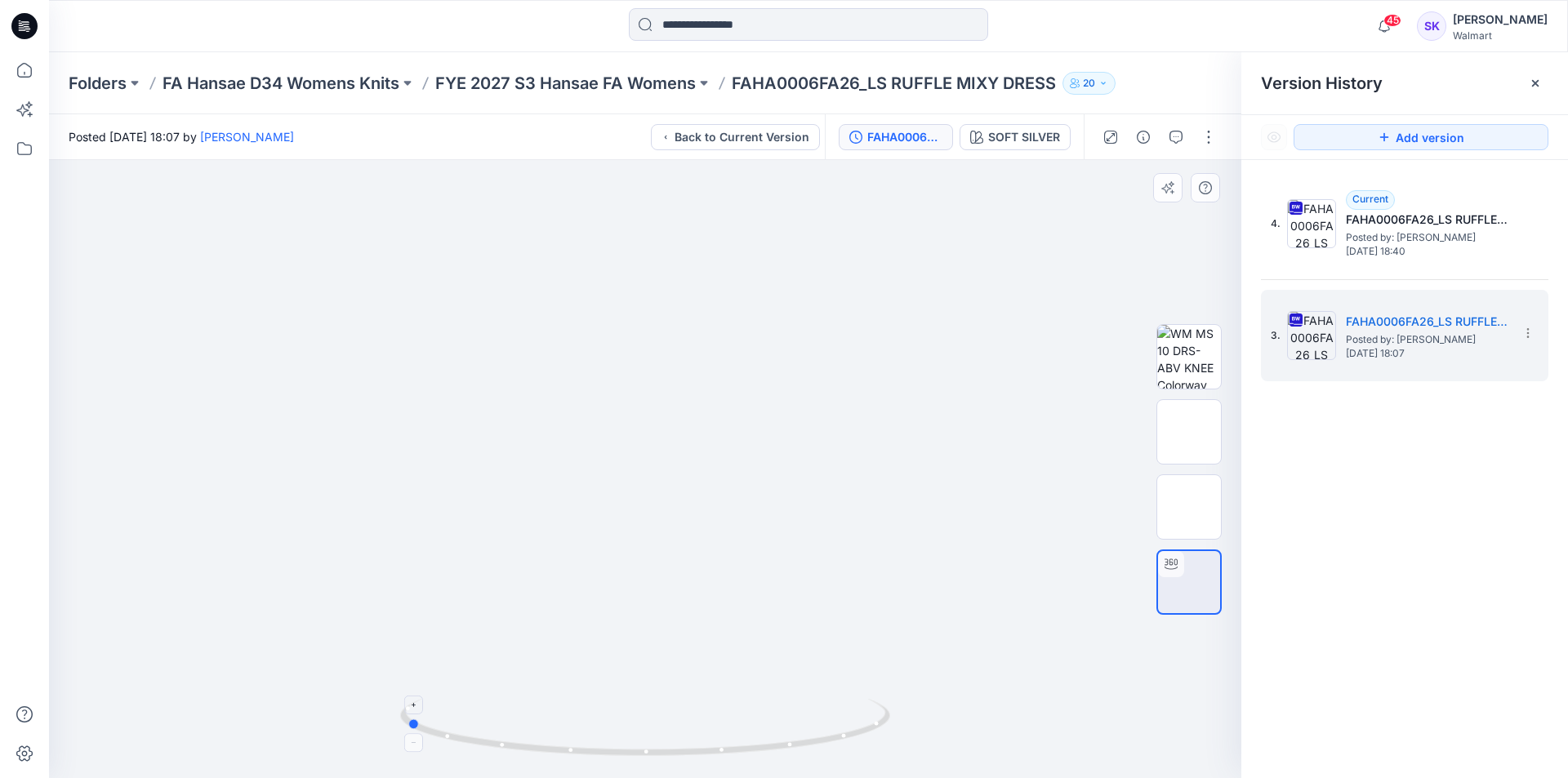
drag, startPoint x: 741, startPoint y: 754, endPoint x: 514, endPoint y: 756, distance: 227.0
click at [514, 756] on icon at bounding box center [646, 729] width 494 height 62
drag, startPoint x: 626, startPoint y: 755, endPoint x: 894, endPoint y: 751, distance: 268.0
click at [894, 751] on div at bounding box center [645, 468] width 1192 height 618
click at [1380, 278] on div "4. Current FAHA0006FA26_LS RUFFLE MIXY DRESS Posted by: Stephanie Kang Thursday…" at bounding box center [1404, 279] width 287 height 203
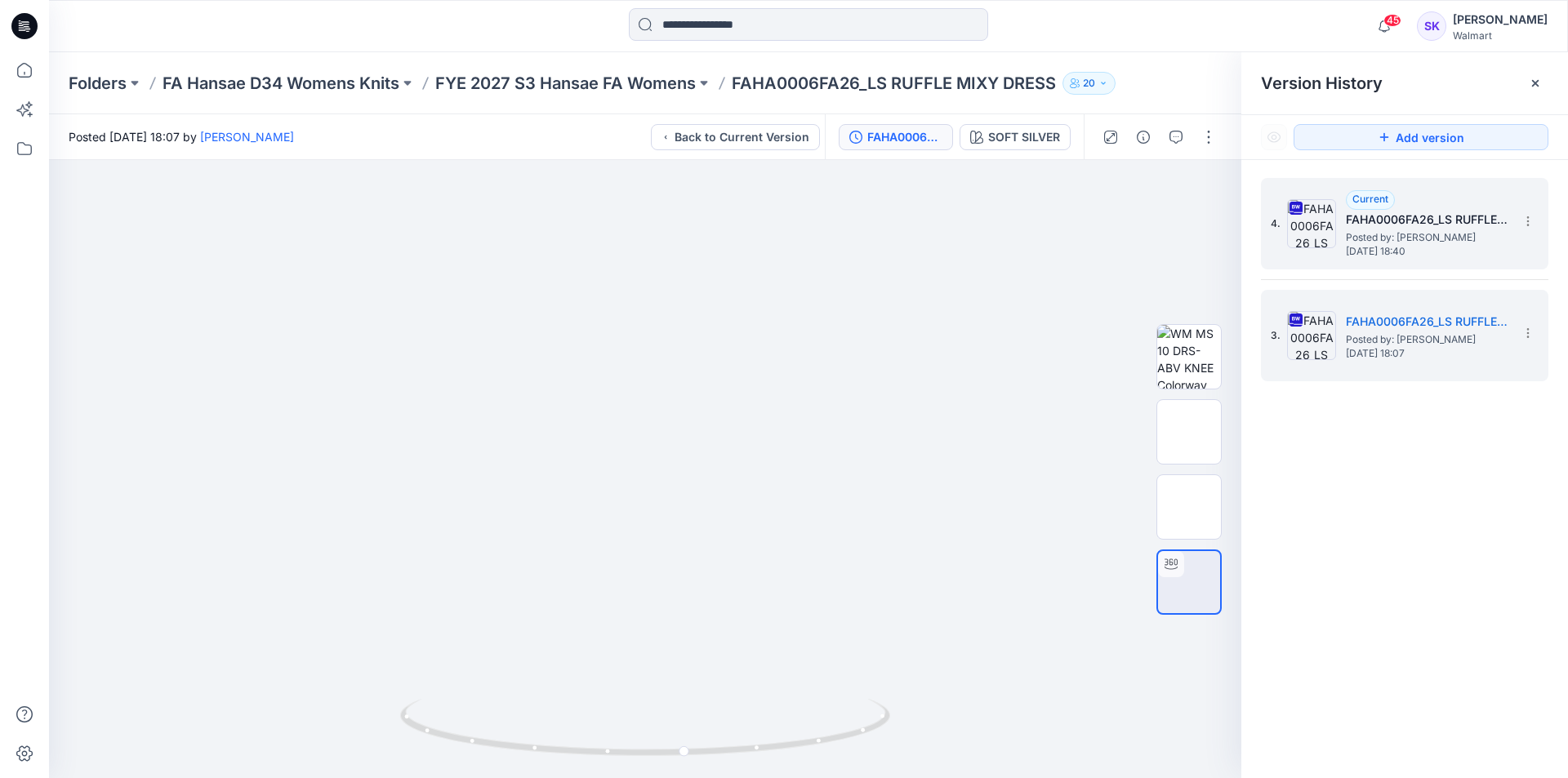
click at [1398, 256] on span "[DATE] 18:40" at bounding box center [1427, 251] width 163 height 11
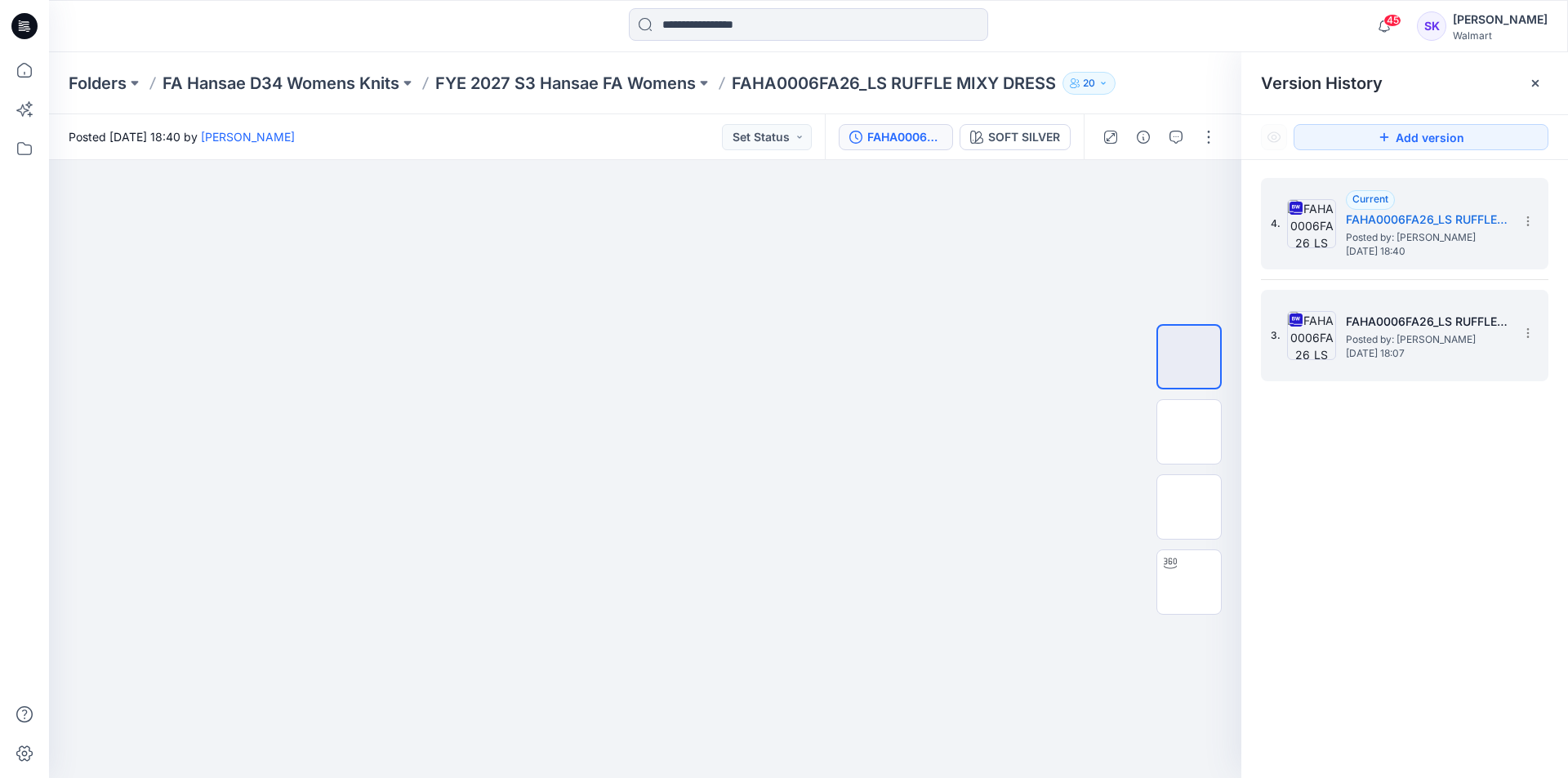
click at [1434, 337] on span "Posted by: [PERSON_NAME]" at bounding box center [1427, 339] width 163 height 16
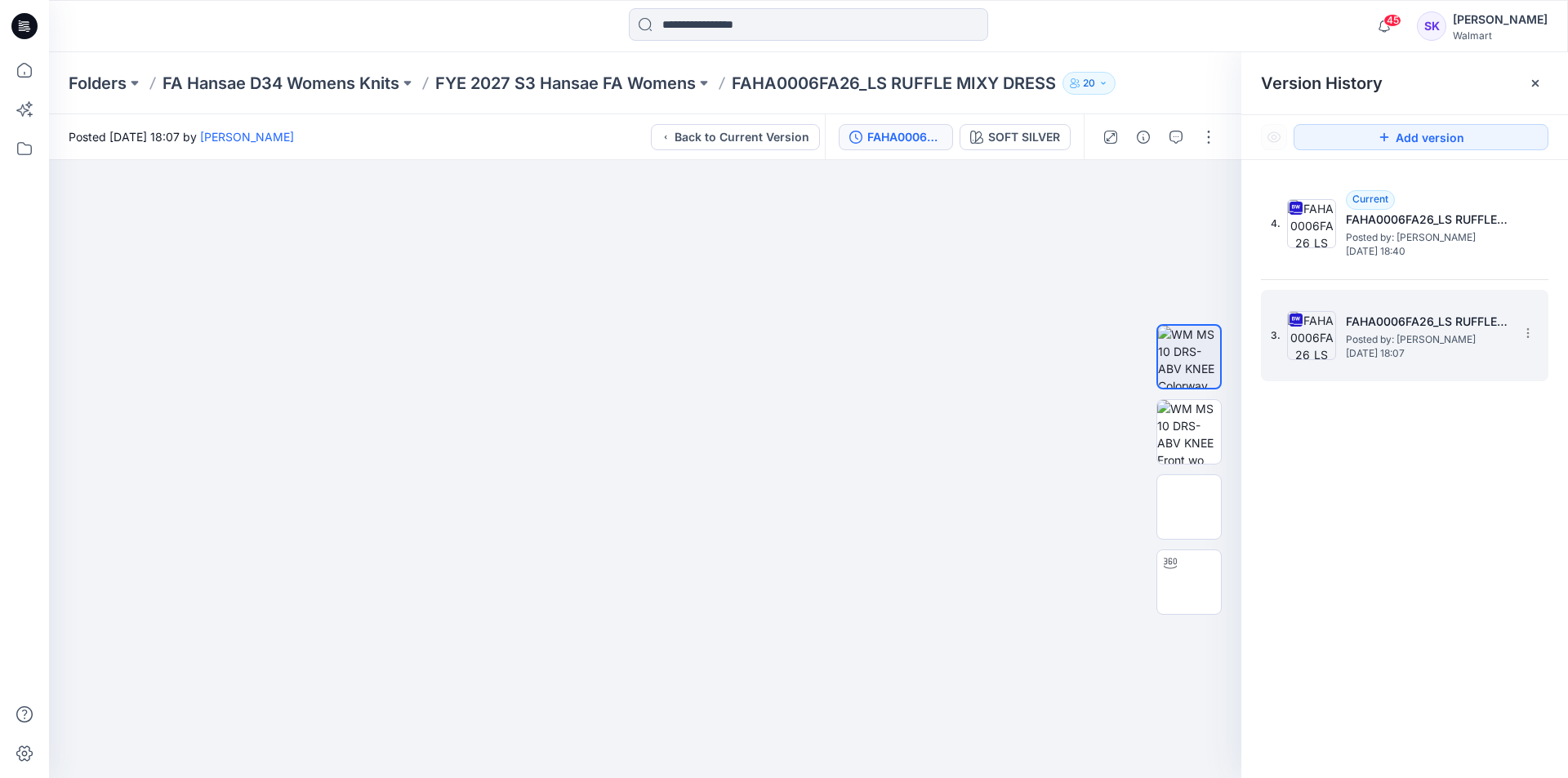
click at [1354, 348] on span "[DATE] 18:07" at bounding box center [1427, 353] width 163 height 11
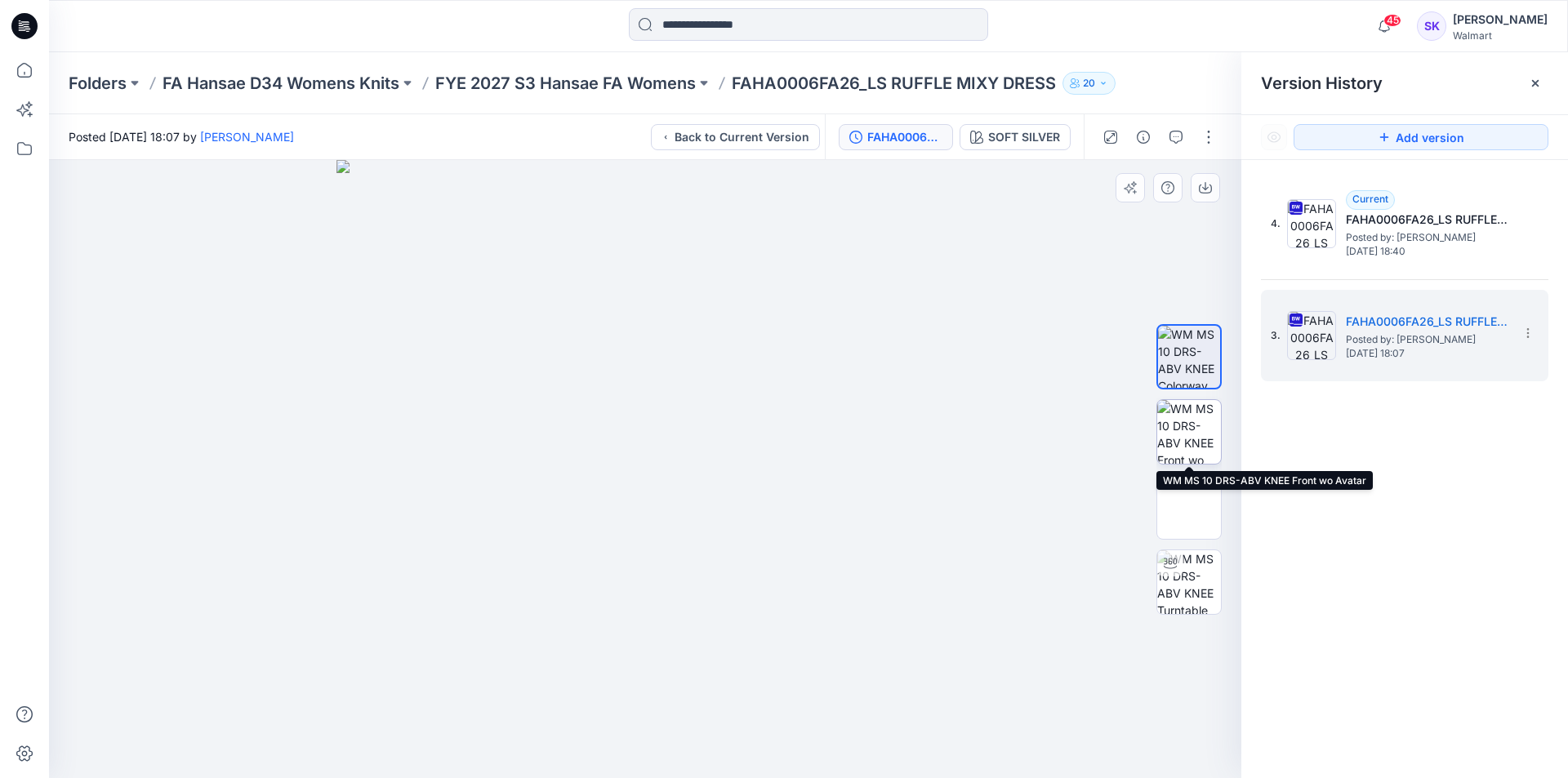
click at [1186, 422] on img at bounding box center [1188, 431] width 63 height 63
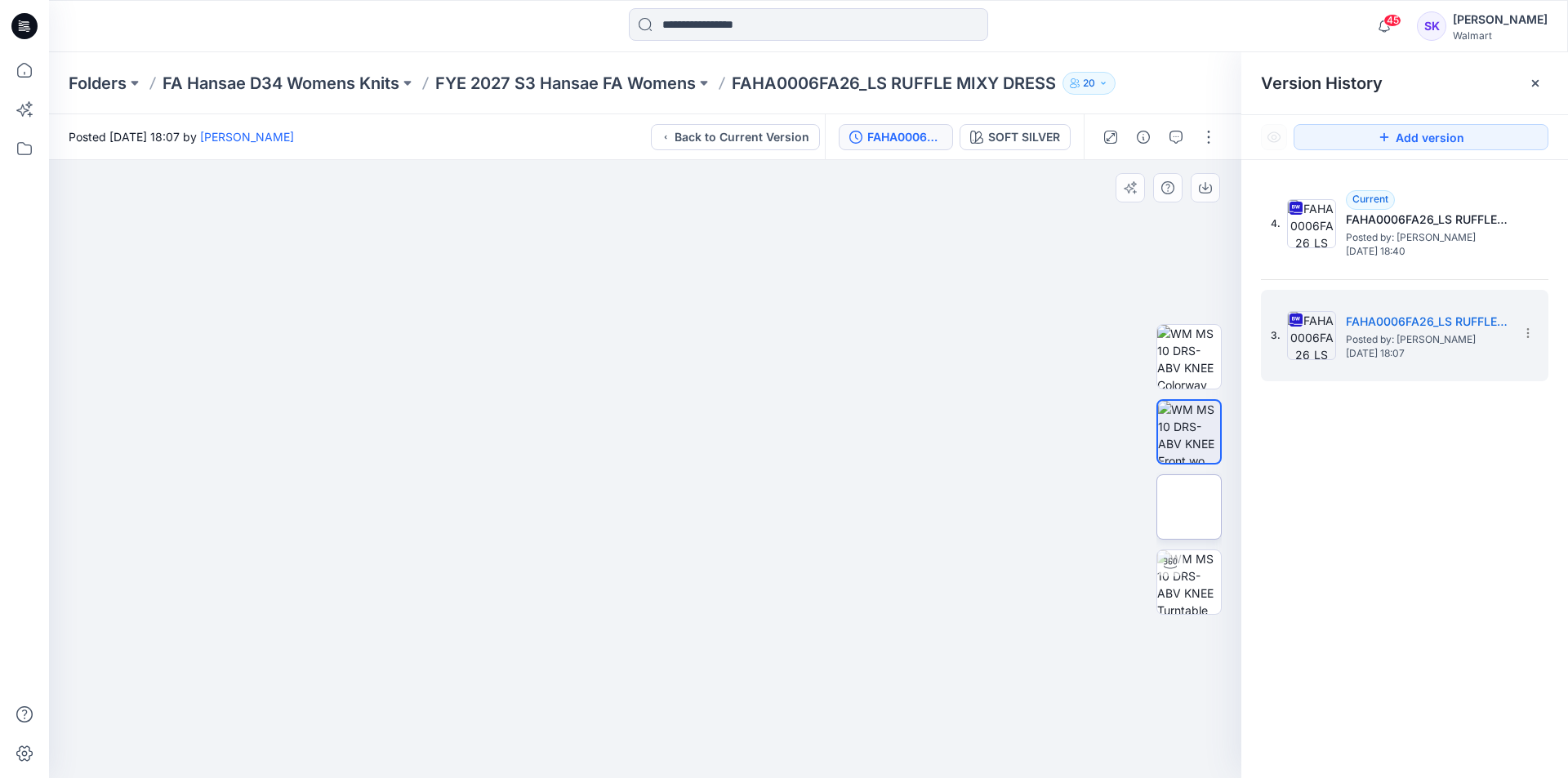
click at [1189, 507] on img at bounding box center [1189, 507] width 0 height 0
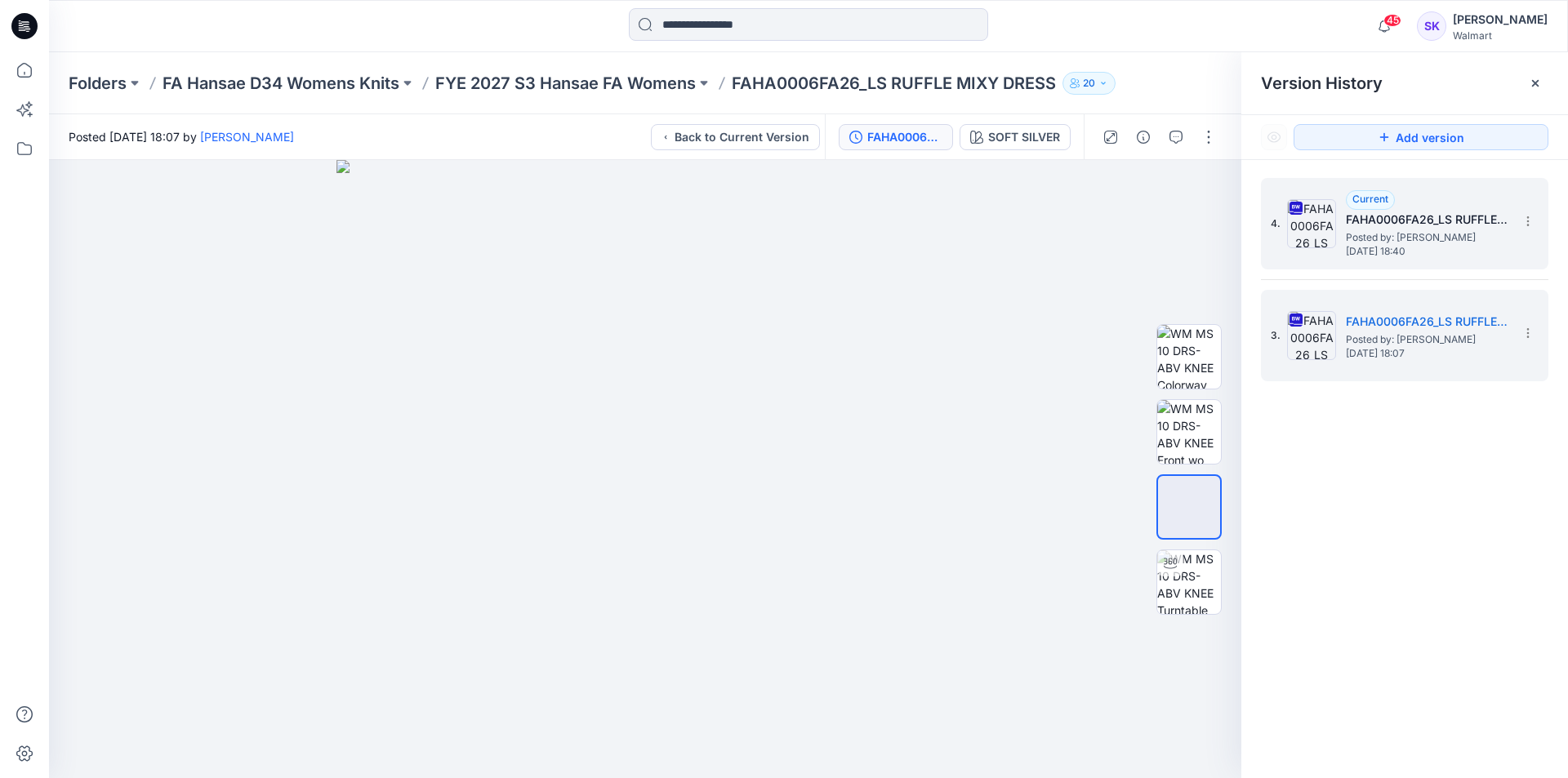
click at [1375, 247] on span "[DATE] 18:40" at bounding box center [1427, 251] width 163 height 11
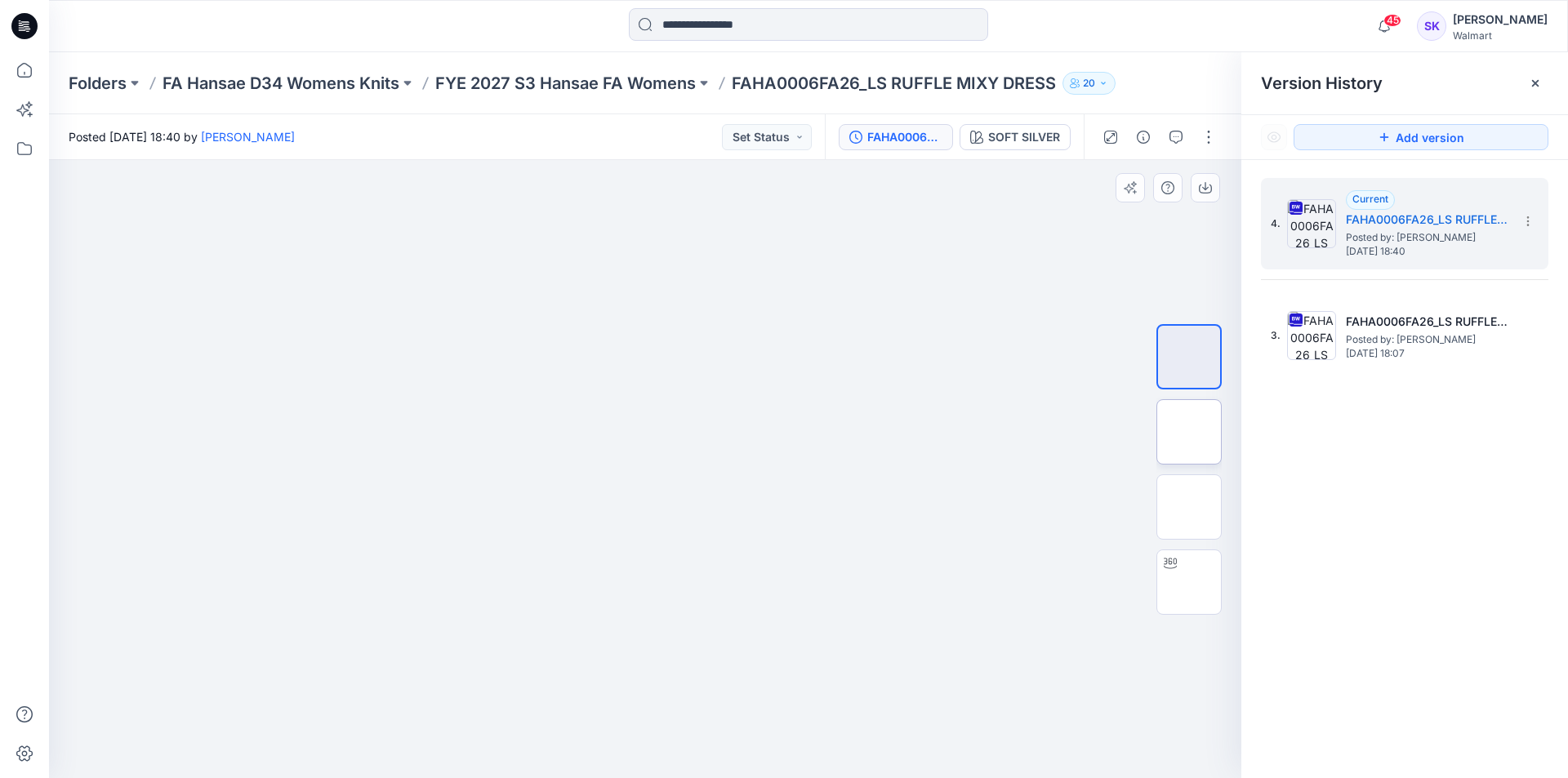
click at [1189, 432] on img at bounding box center [1189, 432] width 0 height 0
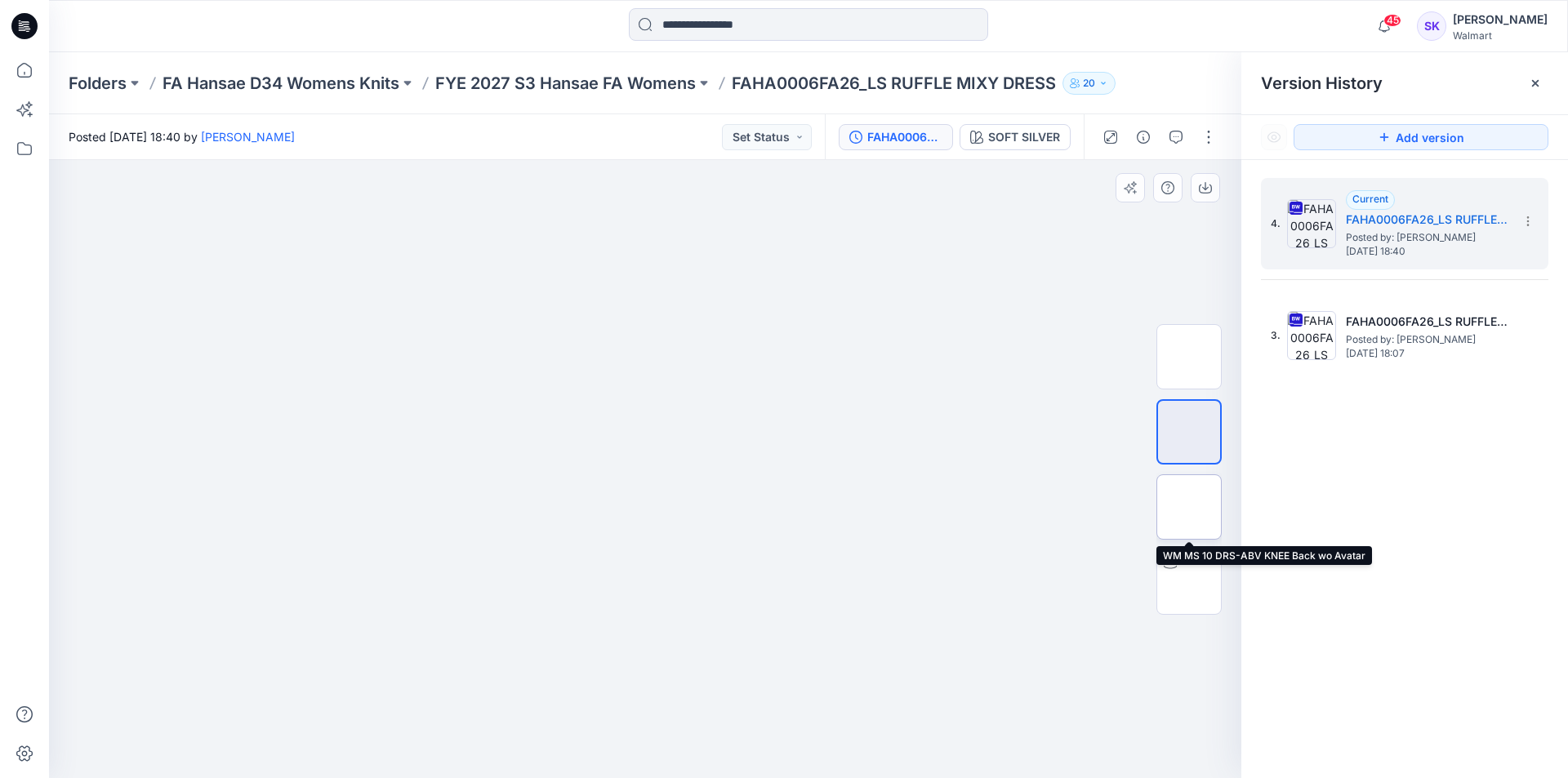
click at [1189, 507] on img at bounding box center [1189, 507] width 0 height 0
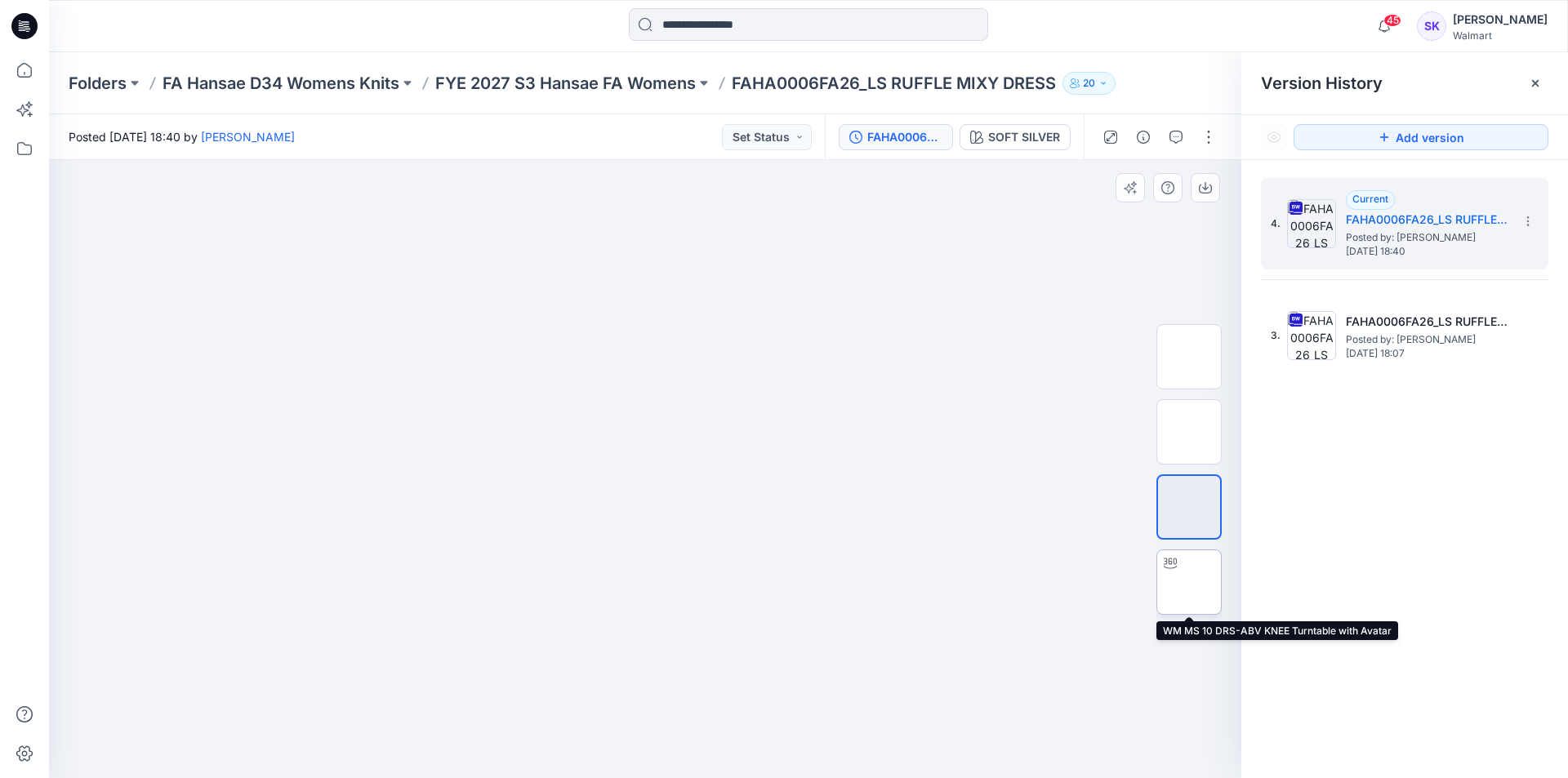
click at [1189, 582] on img at bounding box center [1189, 582] width 0 height 0
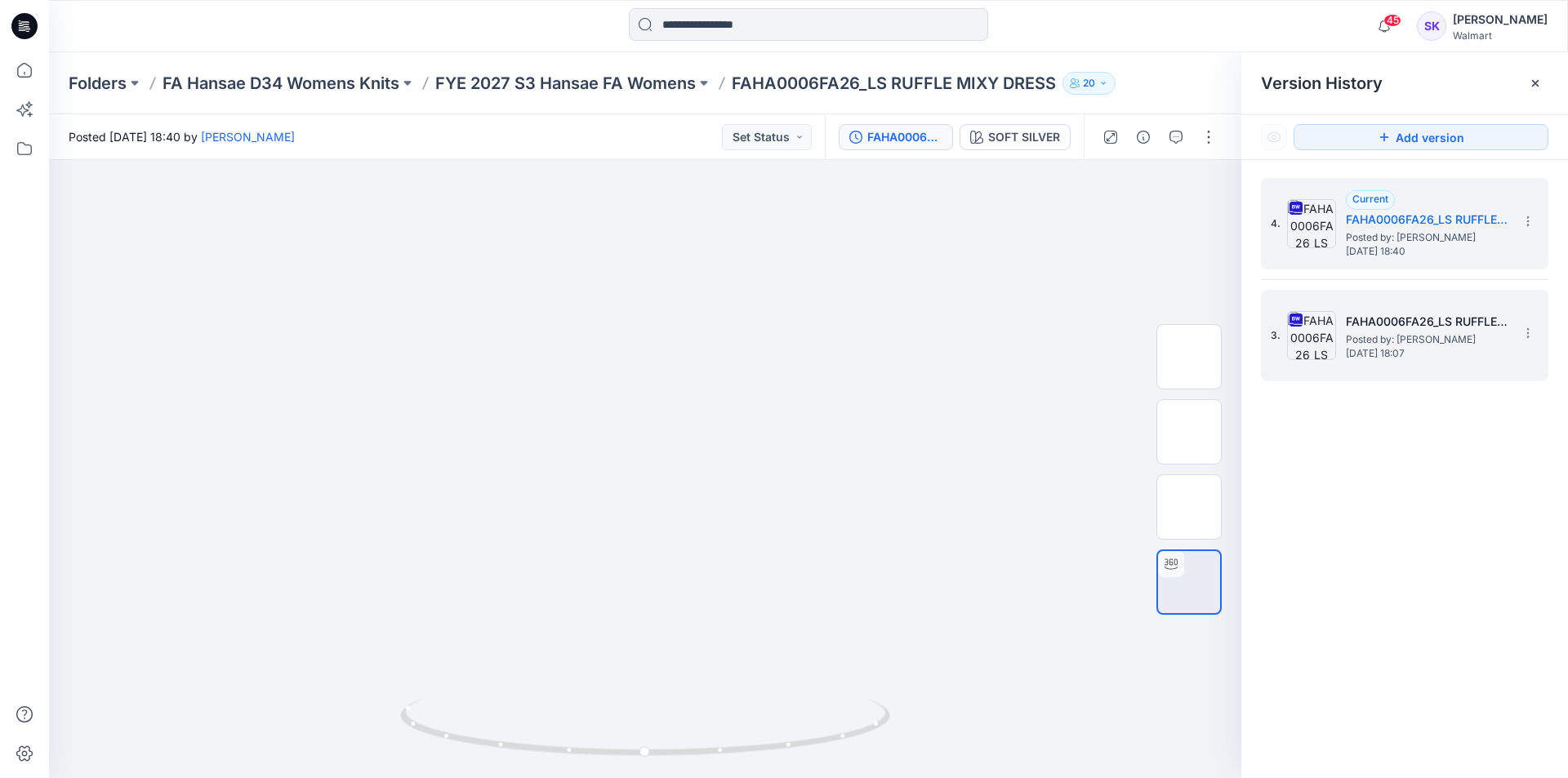
click at [1349, 327] on h5 "FAHA0006FA26_LS RUFFLE MIXY DRESS" at bounding box center [1427, 321] width 163 height 20
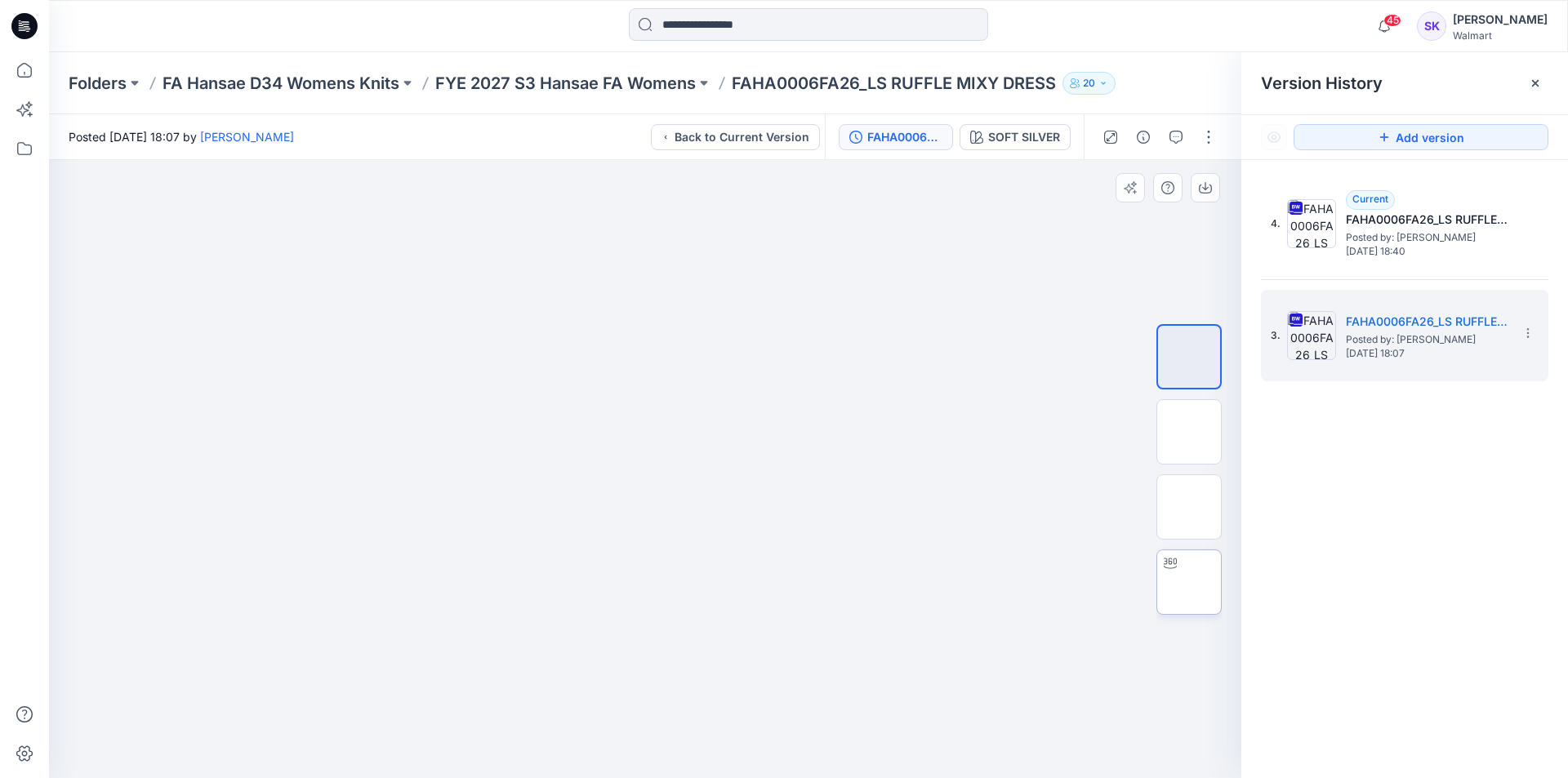
click at [1189, 582] on img at bounding box center [1189, 582] width 0 height 0
click at [1222, 496] on div at bounding box center [1189, 469] width 104 height 408
click at [1189, 356] on img at bounding box center [1189, 356] width 0 height 0
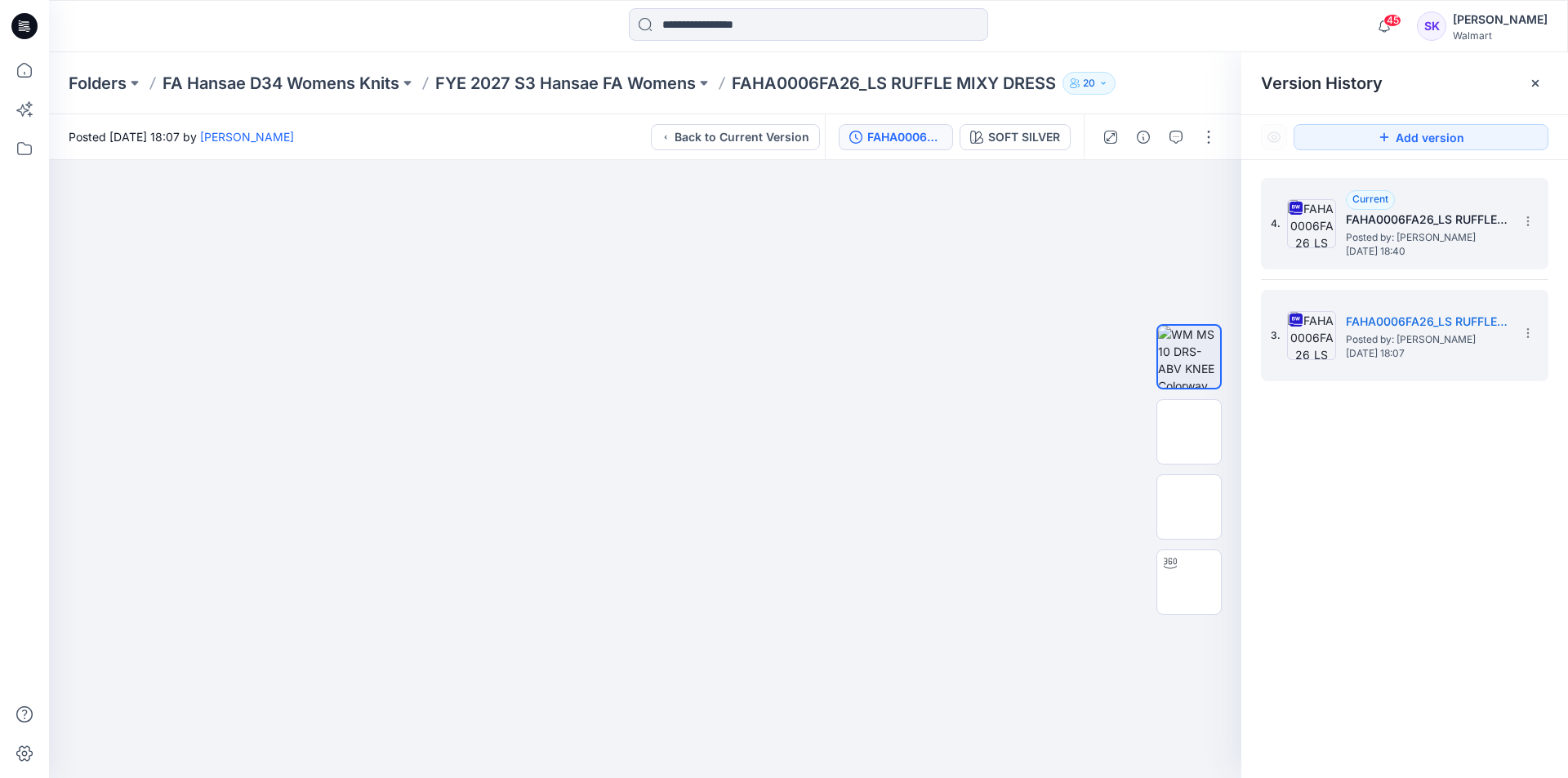
click at [1427, 229] on span "Posted by: [PERSON_NAME]" at bounding box center [1427, 237] width 163 height 16
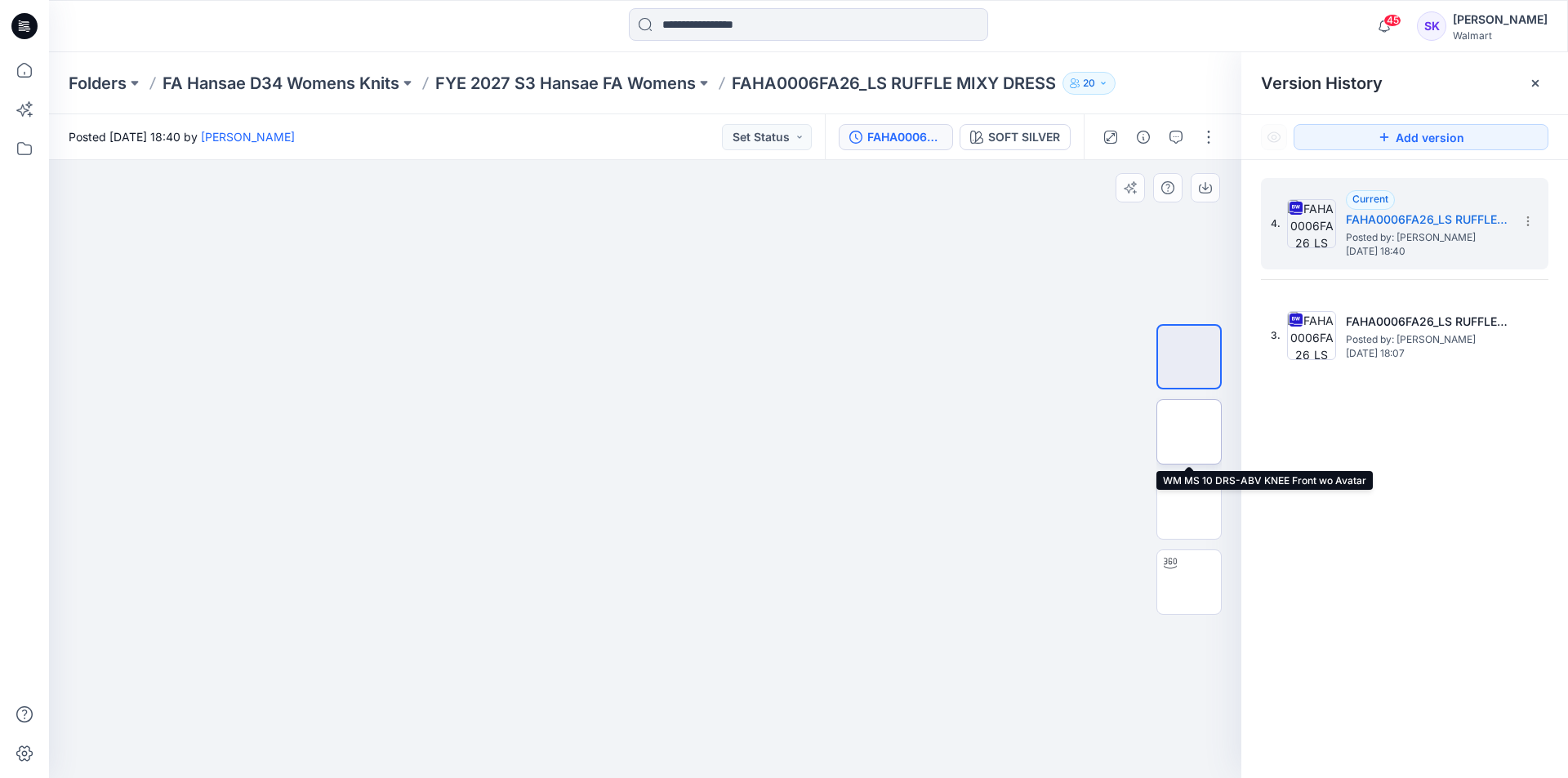
click at [1189, 432] on img at bounding box center [1189, 432] width 0 height 0
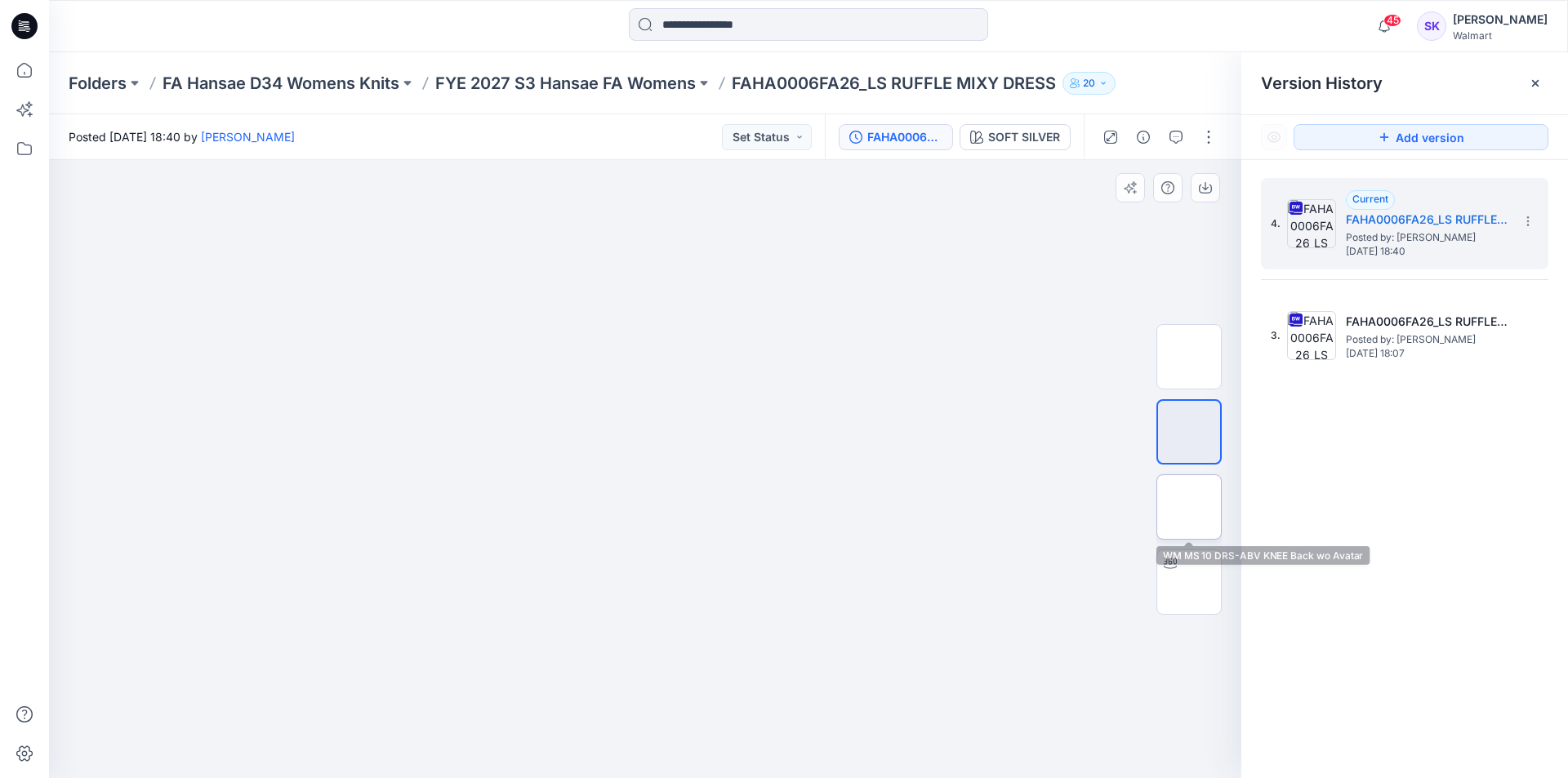
click at [1189, 507] on img at bounding box center [1189, 507] width 0 height 0
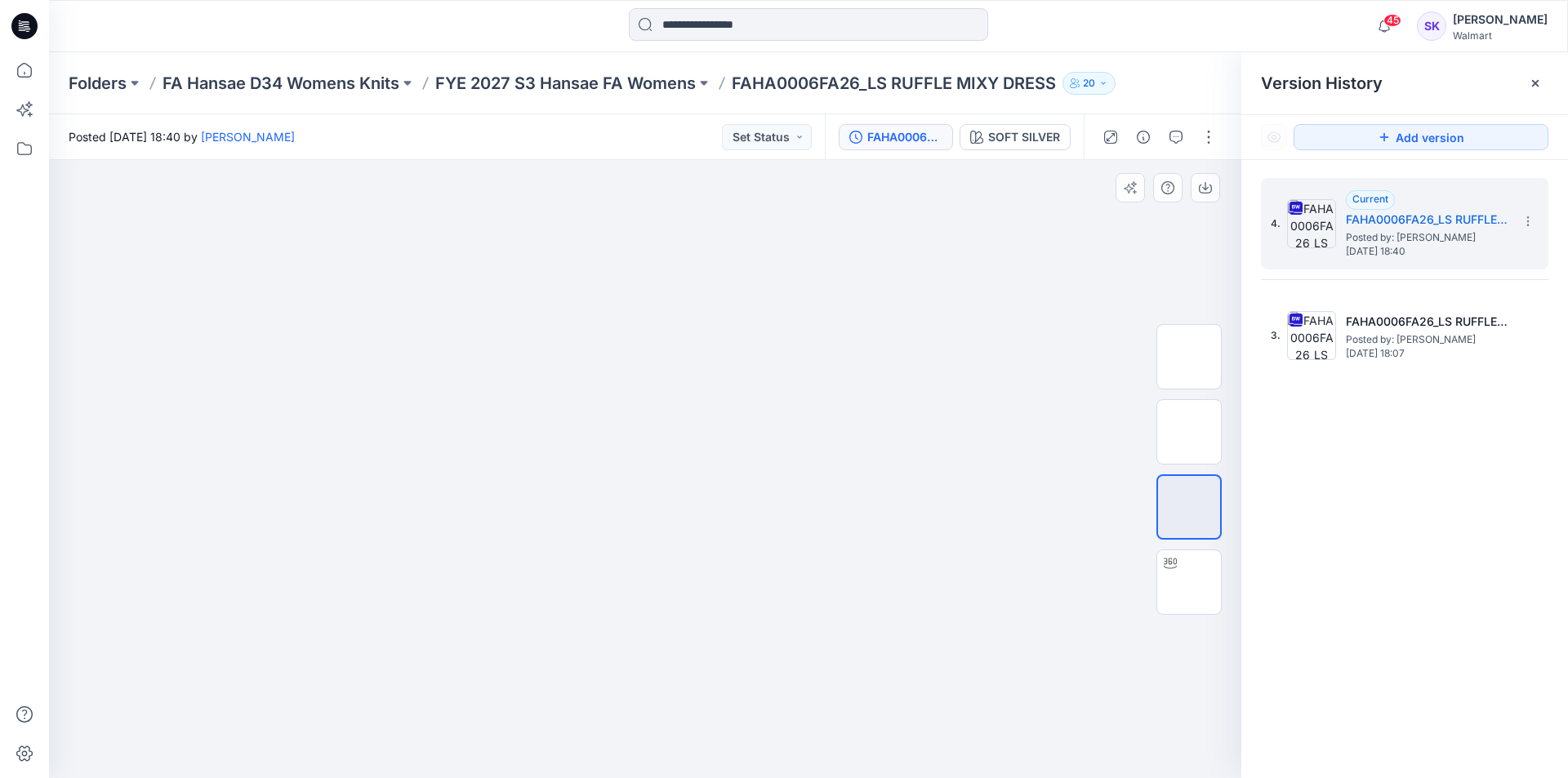
click at [1183, 542] on div at bounding box center [1188, 469] width 65 height 408
click at [1189, 582] on img at bounding box center [1189, 582] width 0 height 0
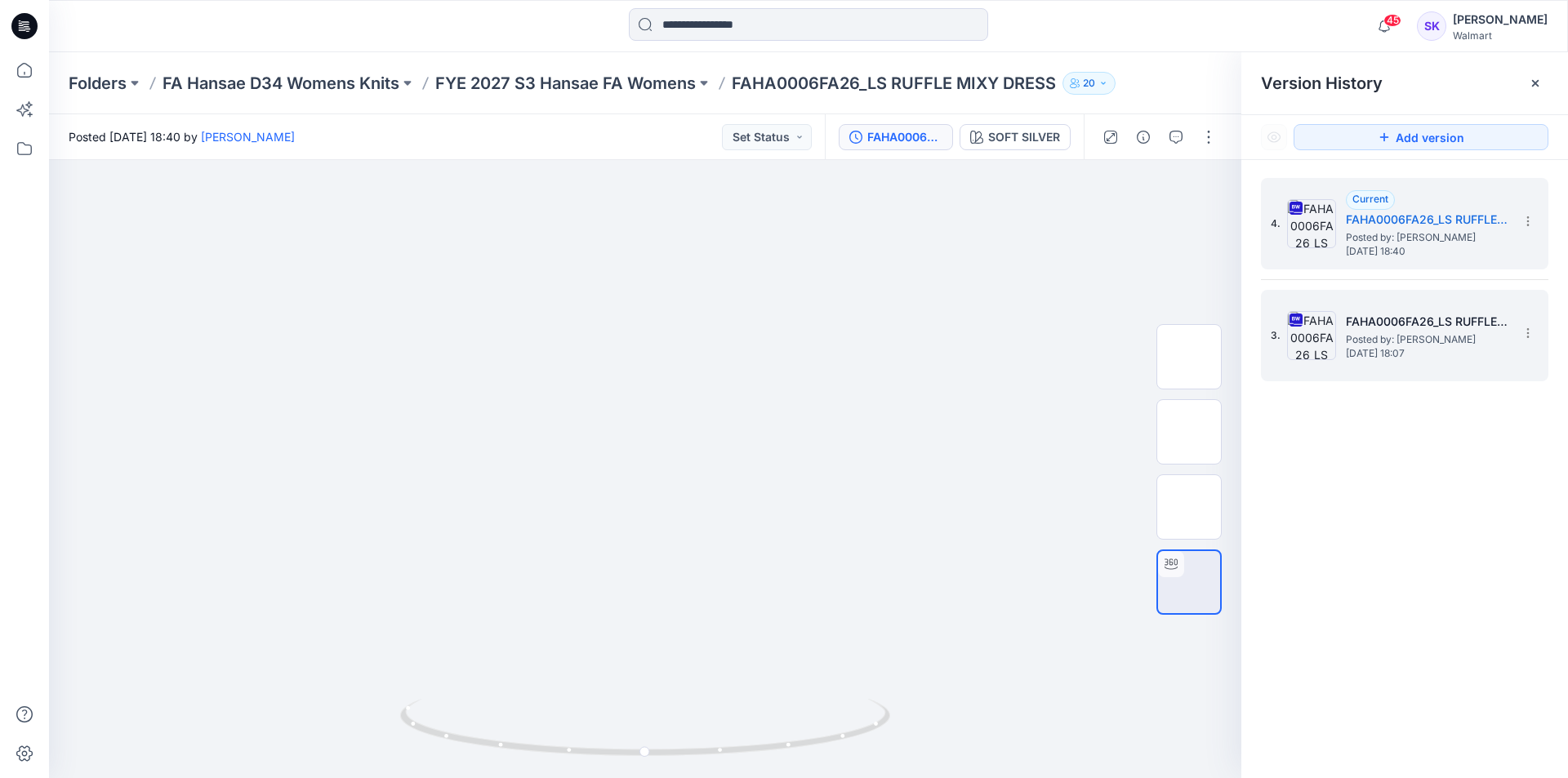
click at [1390, 330] on h5 "FAHA0006FA26_LS RUFFLE MIXY DRESS" at bounding box center [1427, 321] width 163 height 20
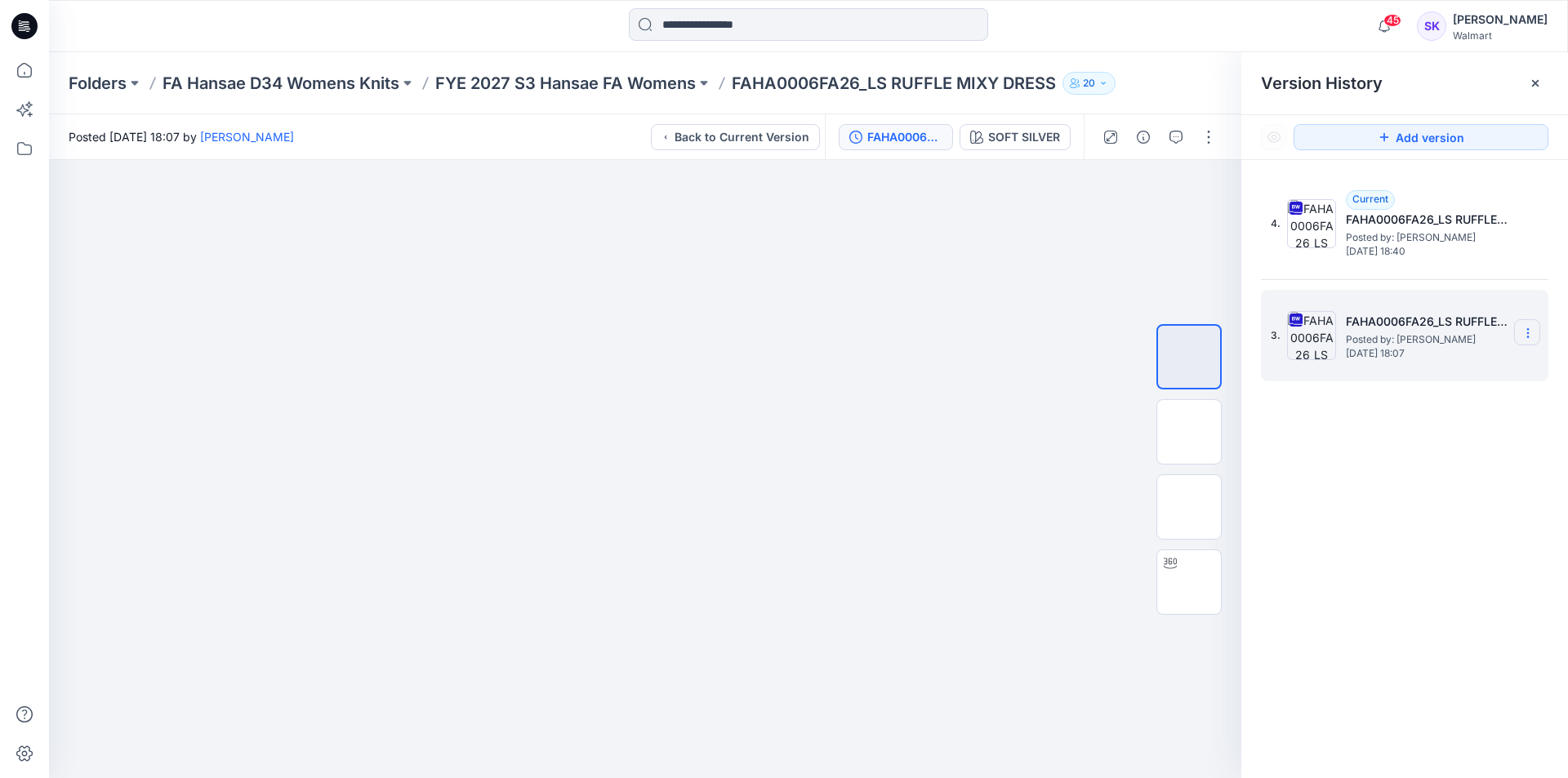
click at [1533, 336] on icon at bounding box center [1527, 332] width 13 height 13
click at [1423, 502] on span "Delete Version" at bounding box center [1414, 502] width 76 height 20
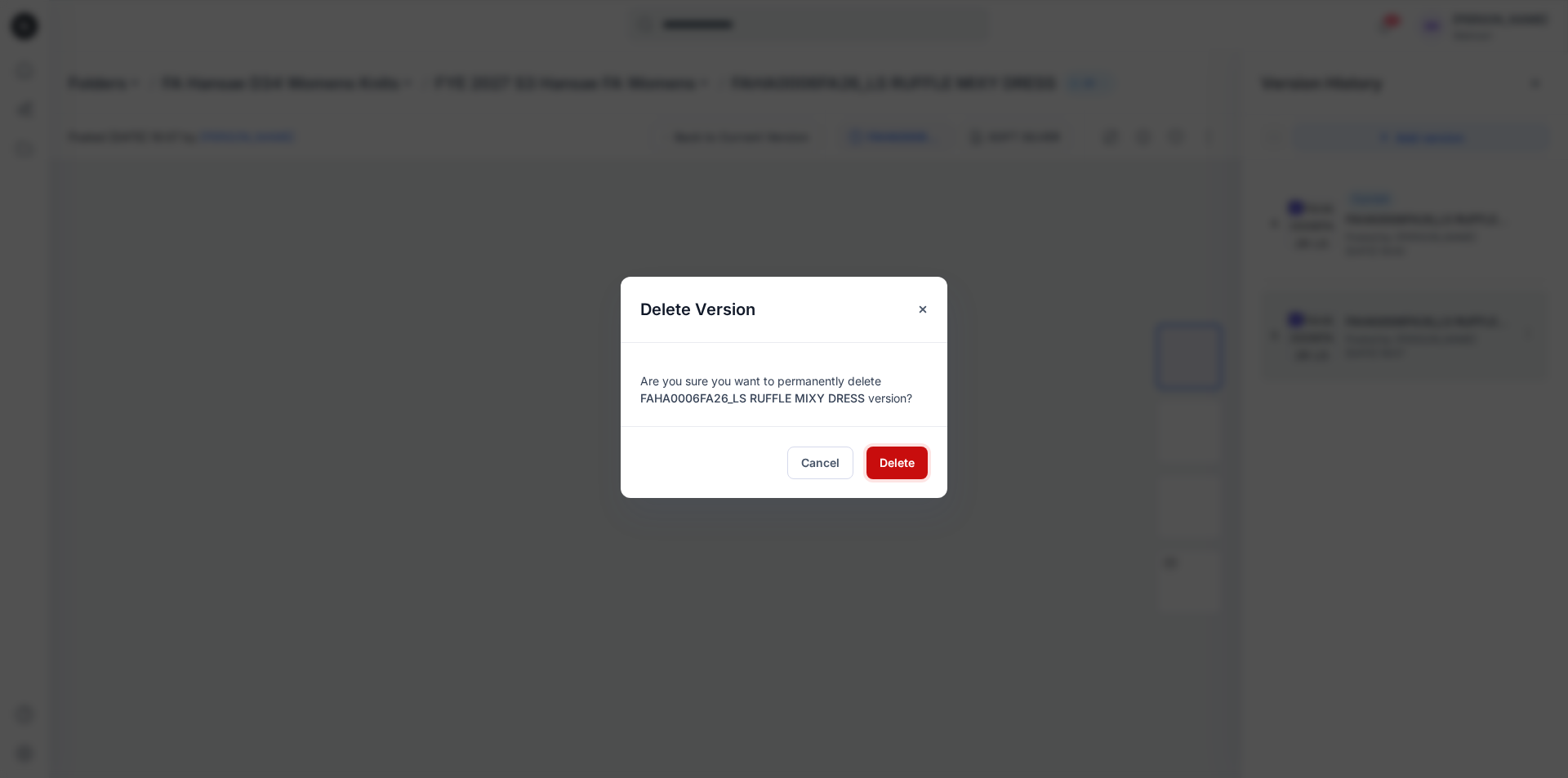
click at [892, 467] on span "Delete" at bounding box center [896, 462] width 35 height 17
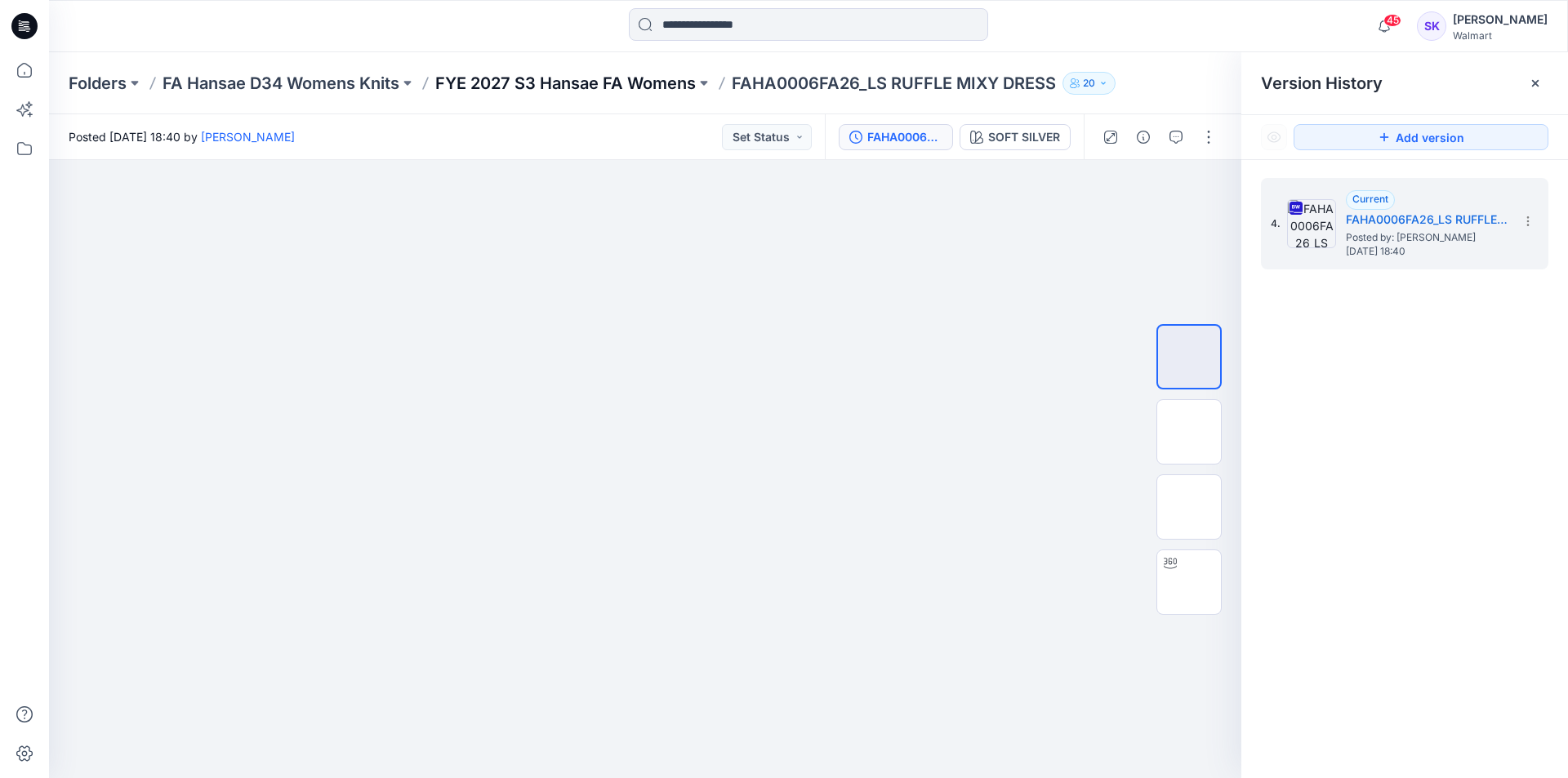
click at [546, 91] on p "FYE 2027 S3 Hansae FA Womens" at bounding box center [566, 83] width 260 height 23
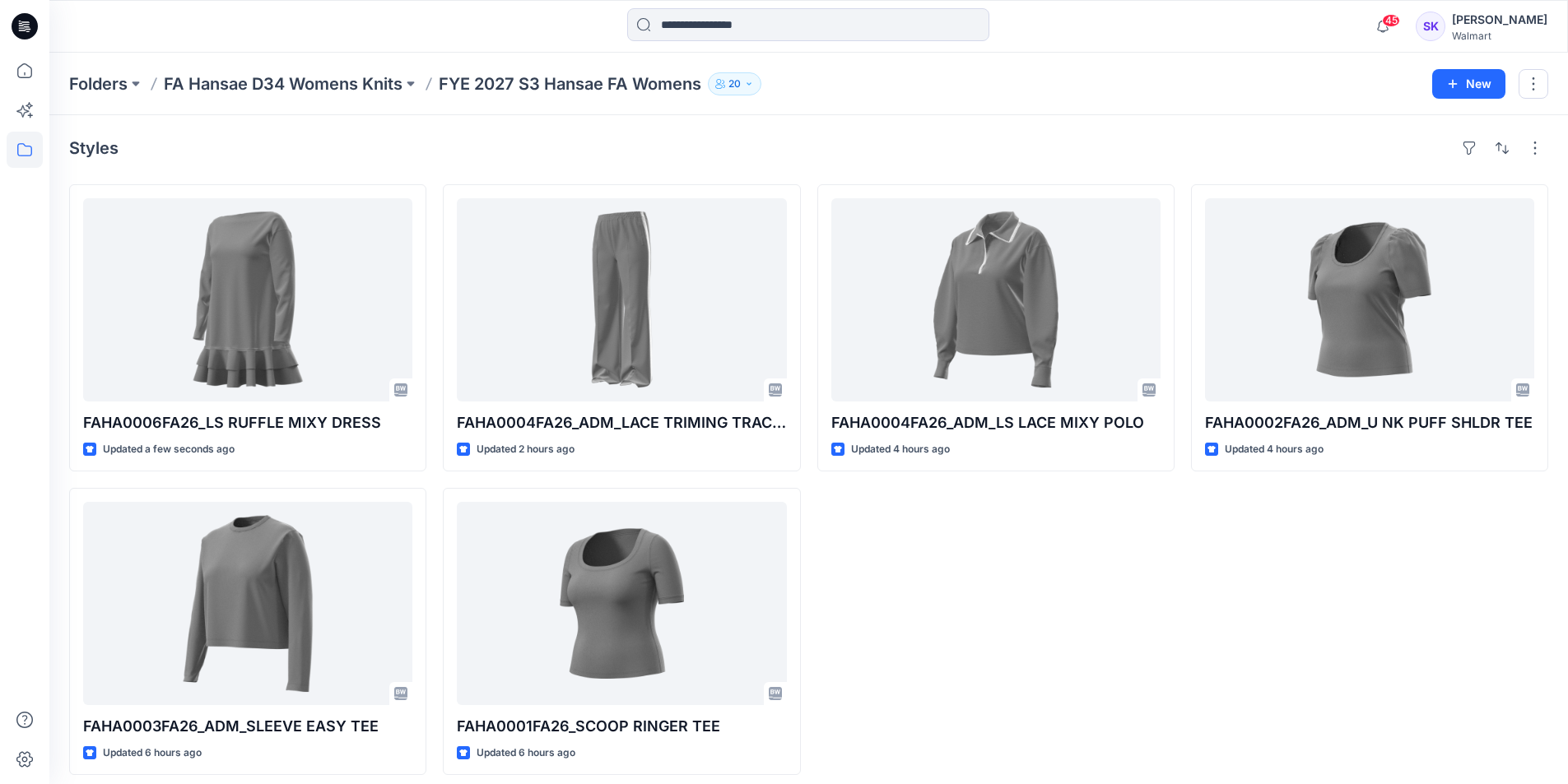
click at [1070, 652] on div "FAHA0004FA26_ADM_LS LACE MIXY POLO Updated 4 hours ago" at bounding box center [995, 480] width 357 height 591
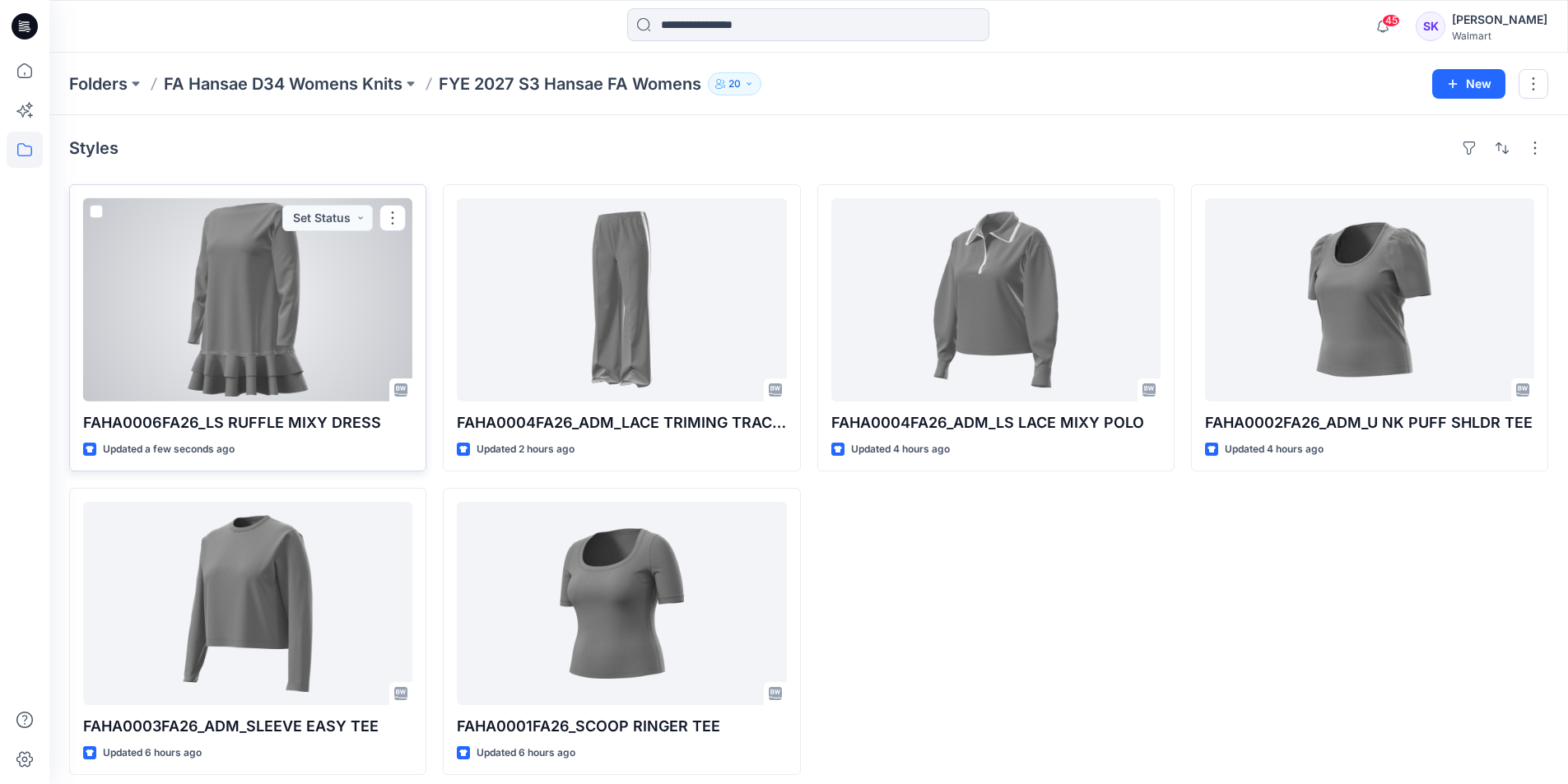
click at [189, 291] on div at bounding box center [247, 300] width 329 height 203
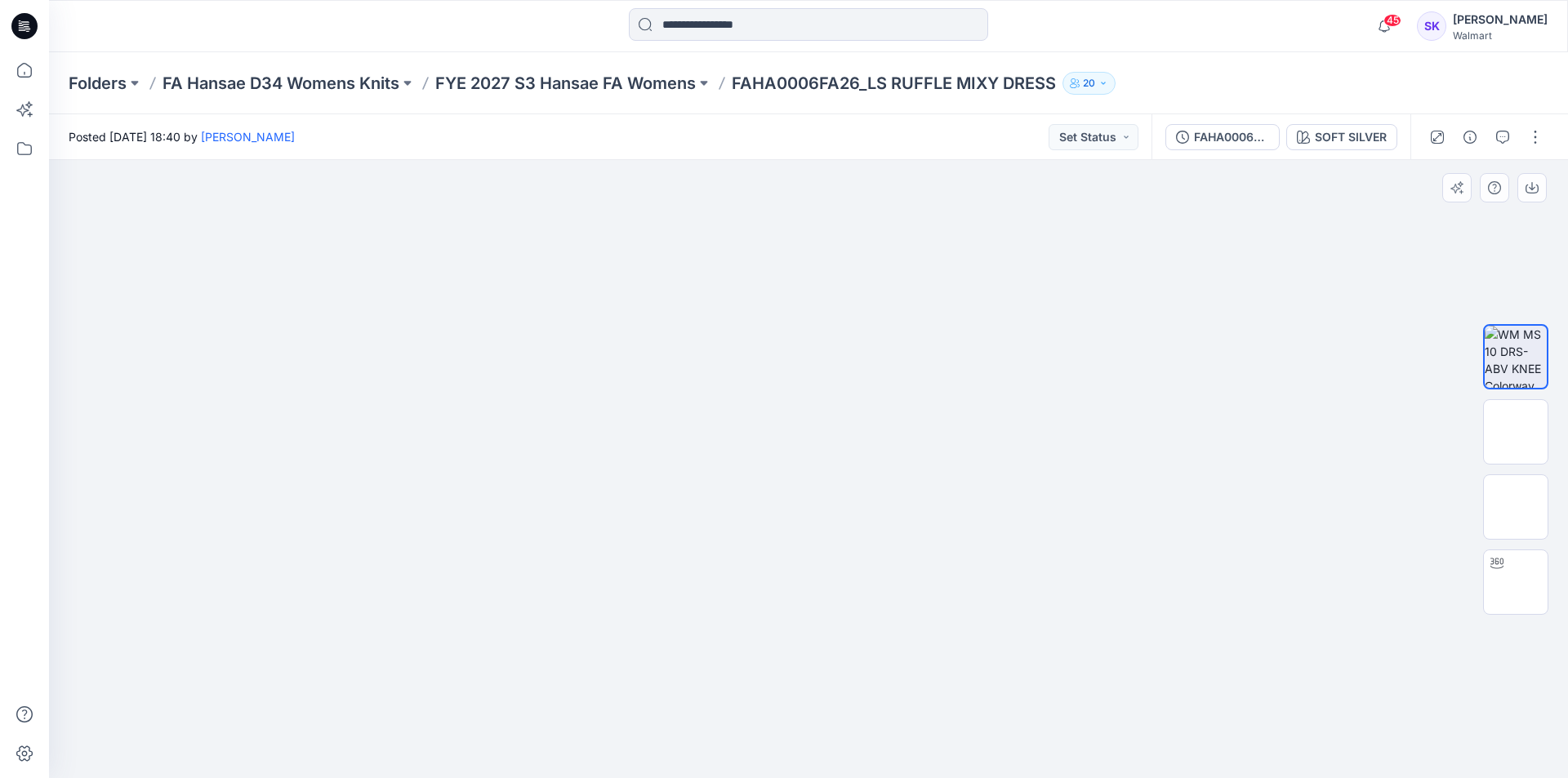
click at [806, 160] on img at bounding box center [809, 160] width 618 height 0
click at [1496, 566] on icon at bounding box center [1496, 563] width 13 height 13
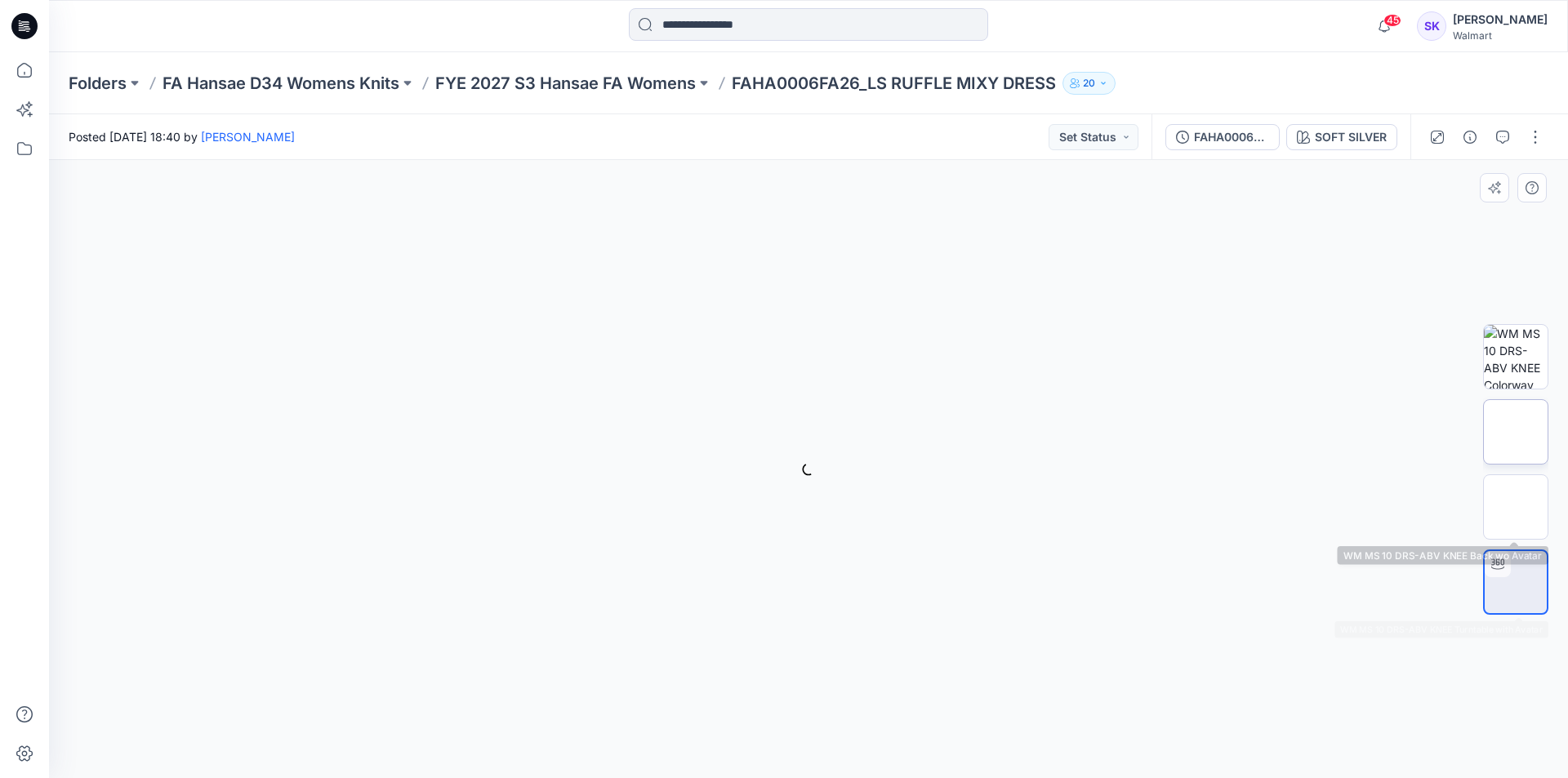
click at [1515, 432] on img at bounding box center [1515, 432] width 0 height 0
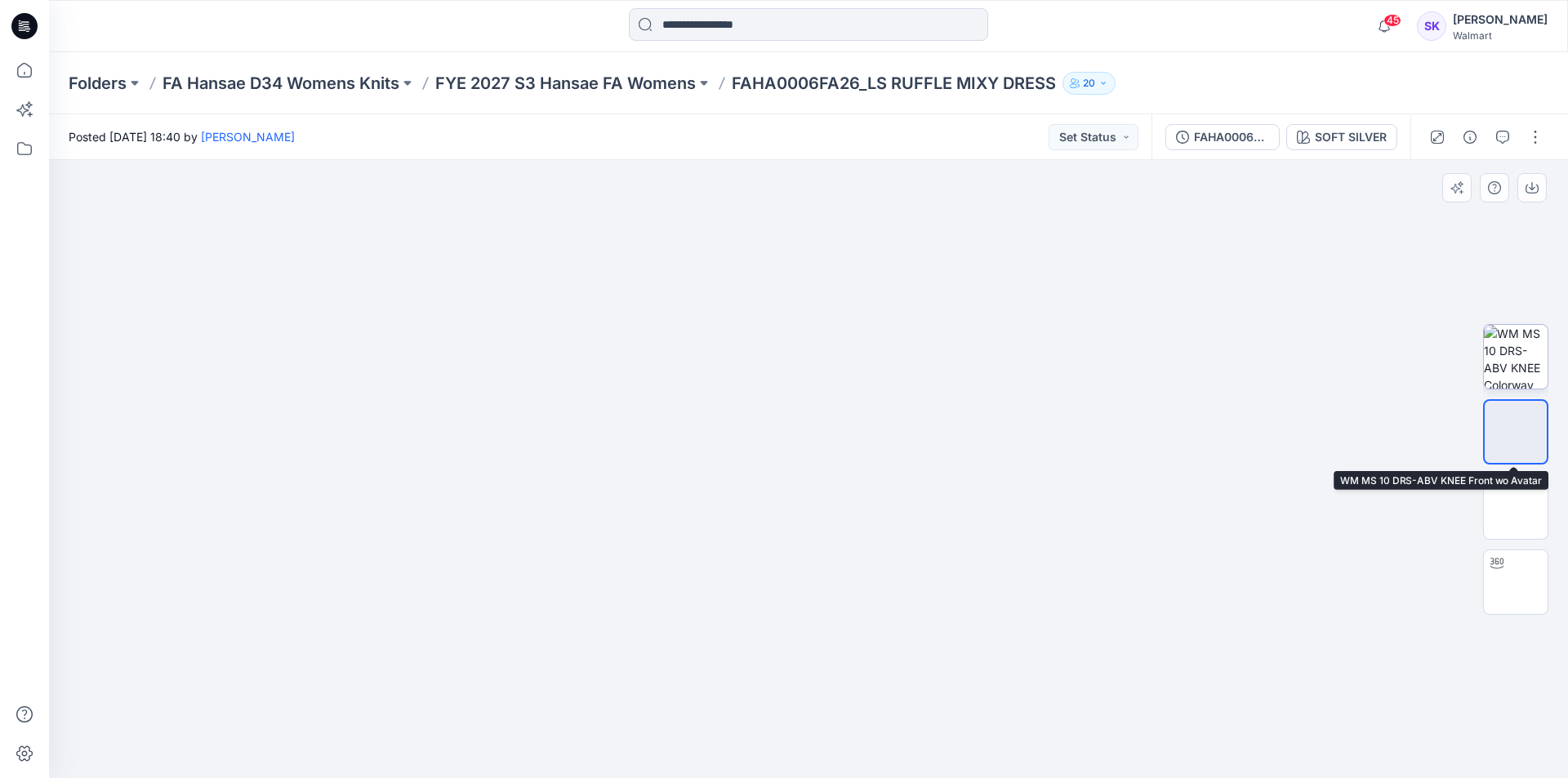
click at [1523, 376] on img at bounding box center [1515, 356] width 63 height 63
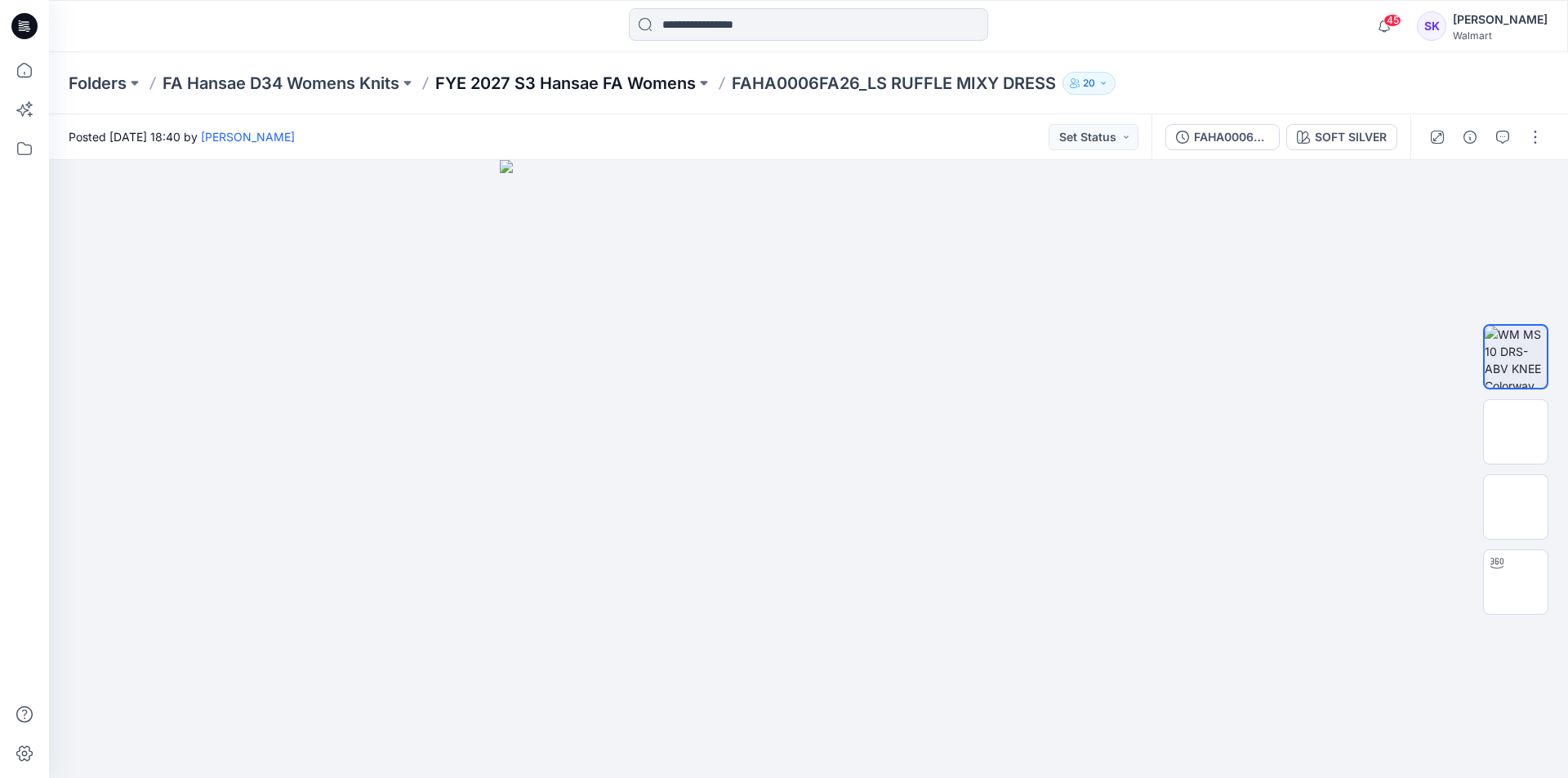
click at [629, 80] on p "FYE 2027 S3 Hansae FA Womens" at bounding box center [566, 83] width 260 height 23
